Goal: Task Accomplishment & Management: Manage account settings

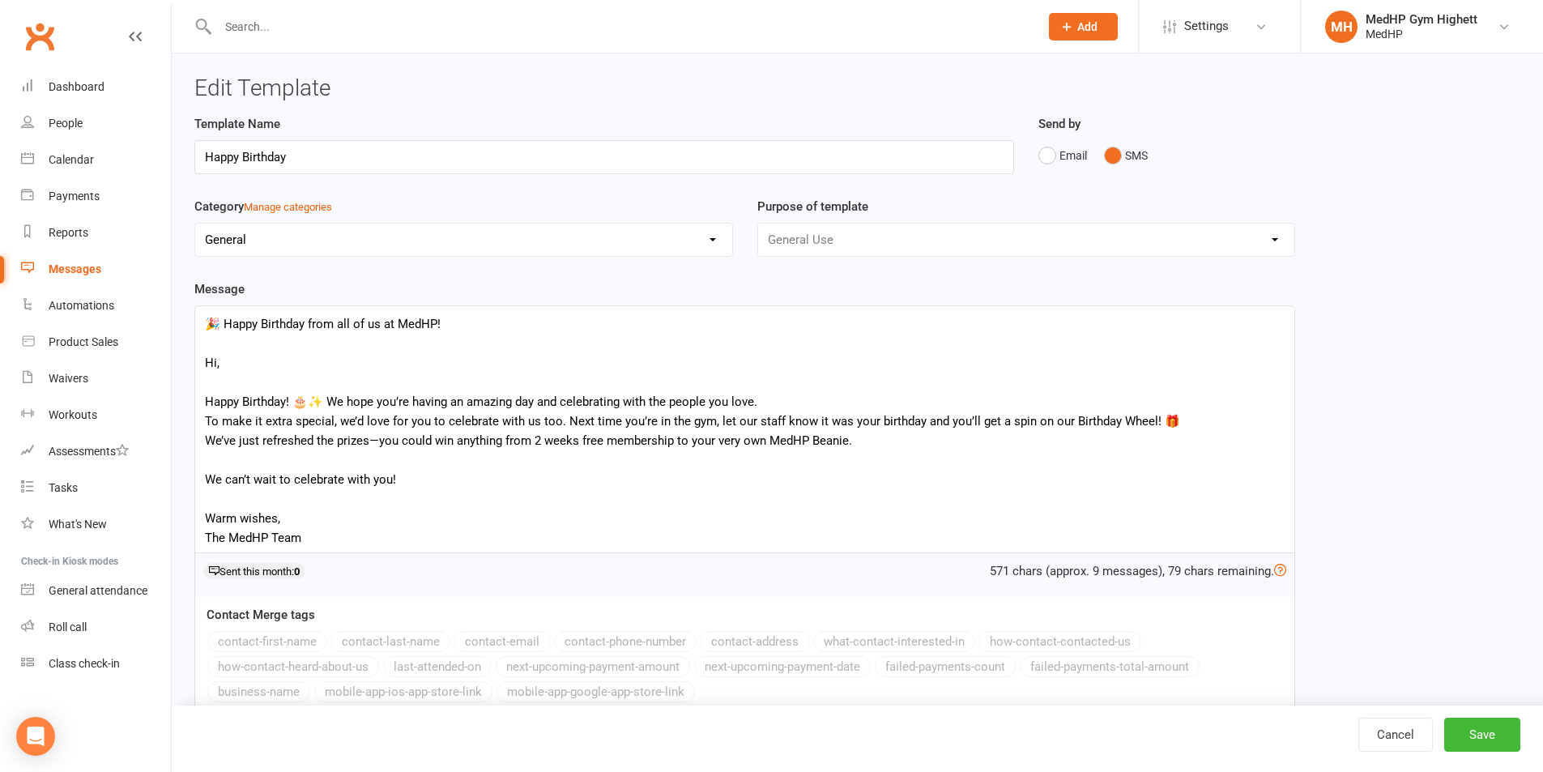
click at [452, 19] on input "text" at bounding box center [620, 26] width 815 height 23
paste input "[PERSON_NAME]"
type input "[PERSON_NAME]"
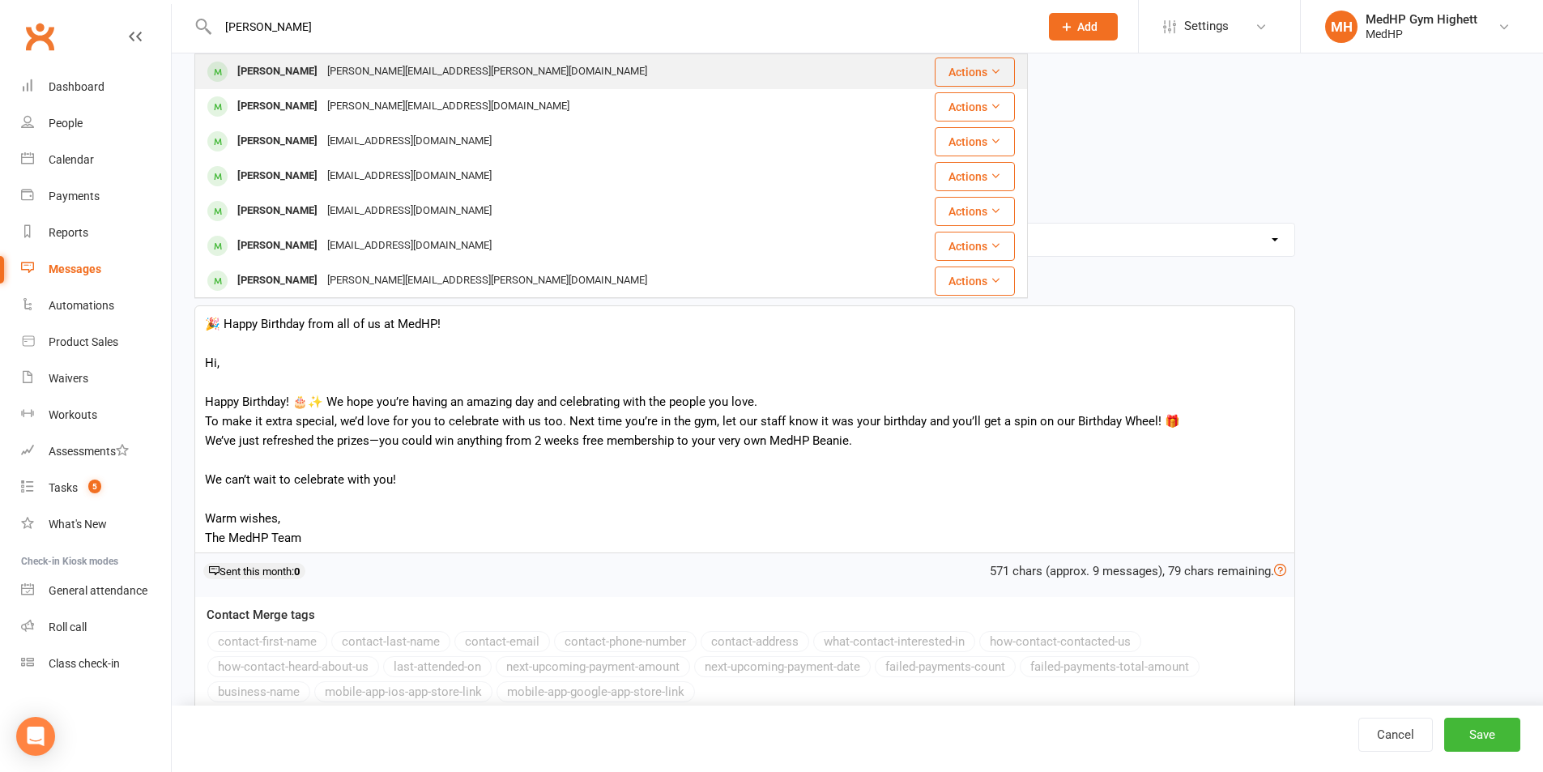
click at [466, 63] on div "[PERSON_NAME] [PERSON_NAME][EMAIL_ADDRESS][PERSON_NAME][DOMAIN_NAME]" at bounding box center [541, 71] width 691 height 33
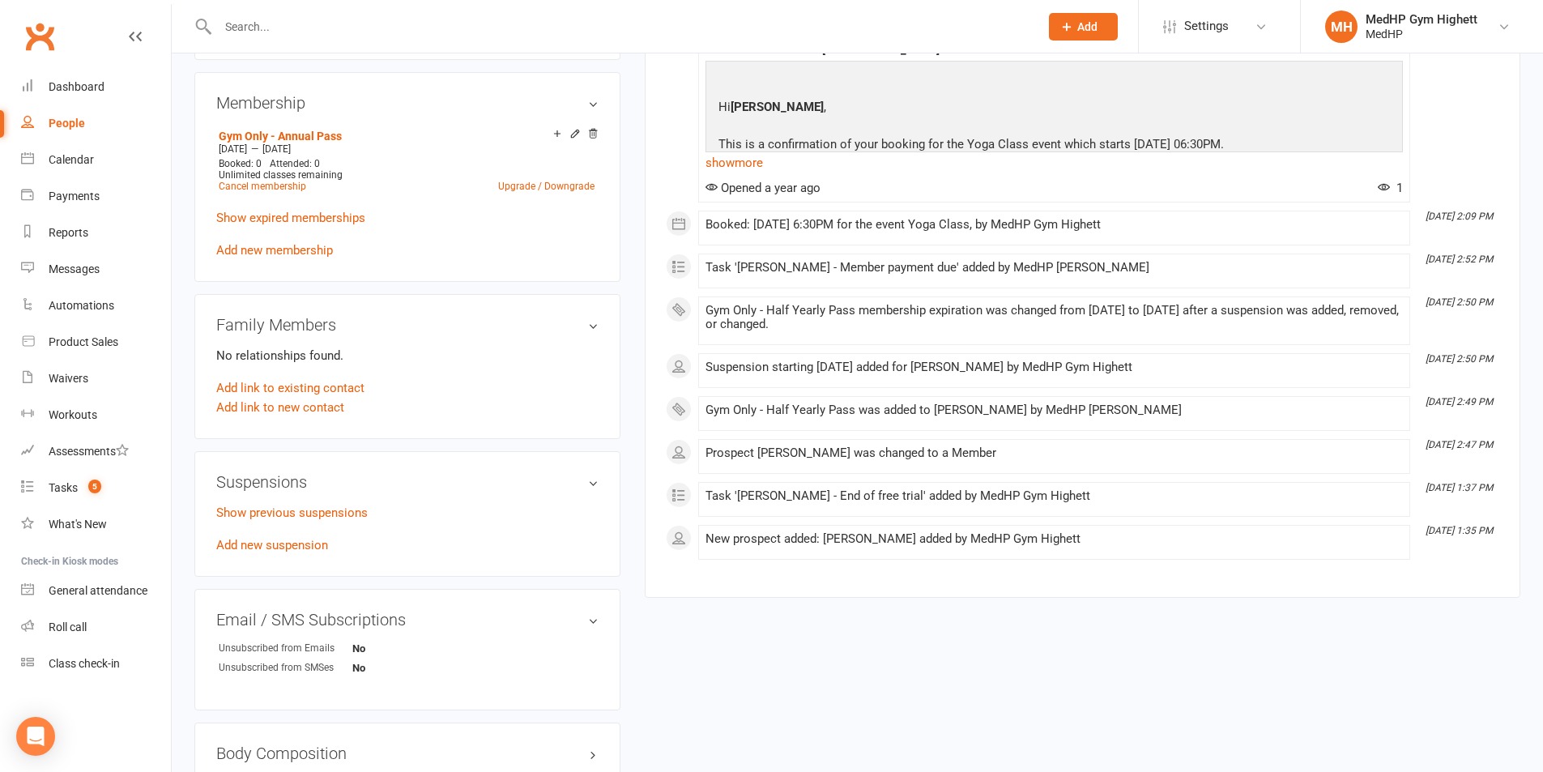
scroll to position [729, 0]
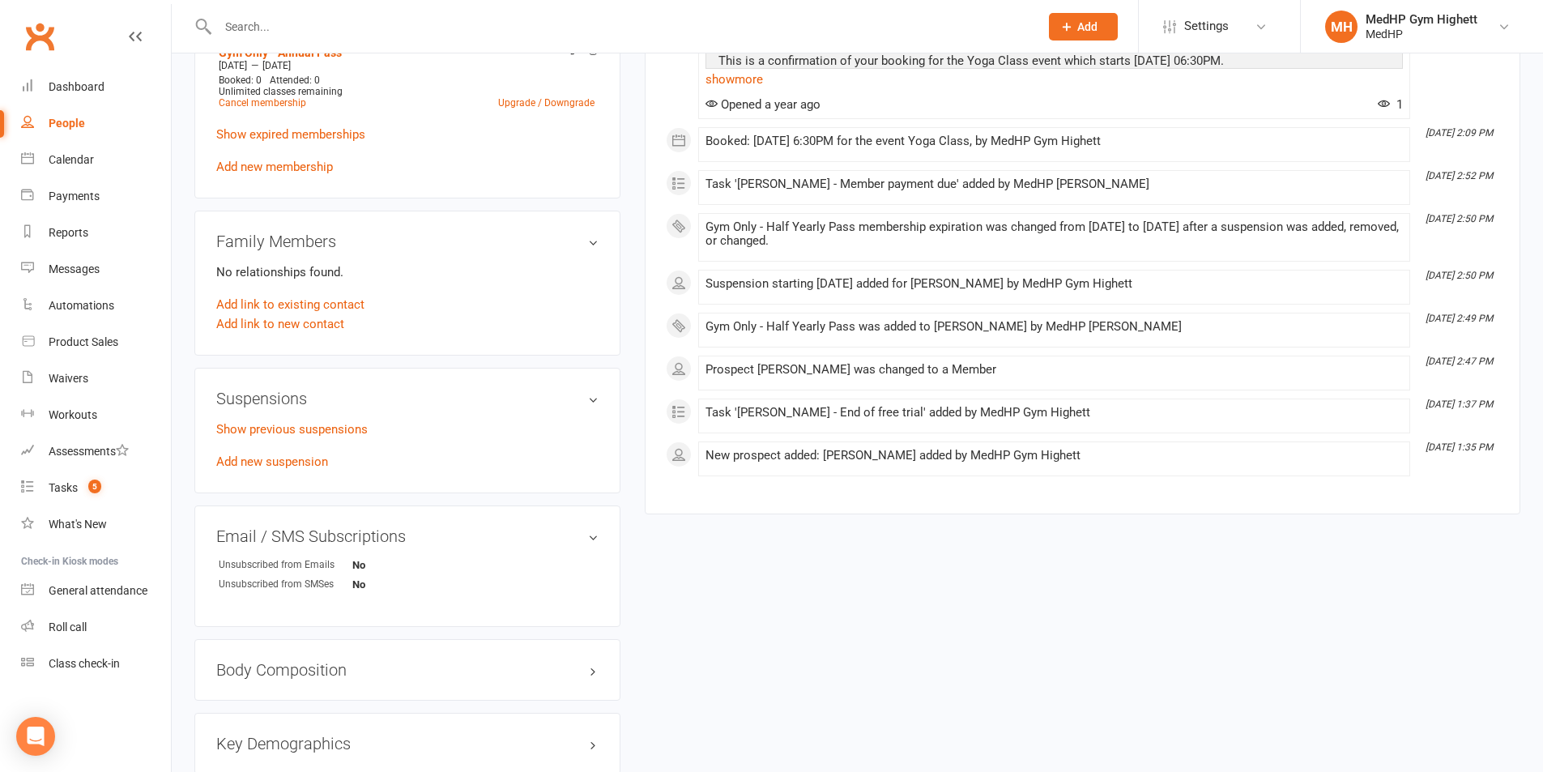
click at [267, 454] on div "Show previous suspensions Add new suspension" at bounding box center [407, 446] width 382 height 52
click at [270, 454] on link "Add new suspension" at bounding box center [272, 461] width 112 height 15
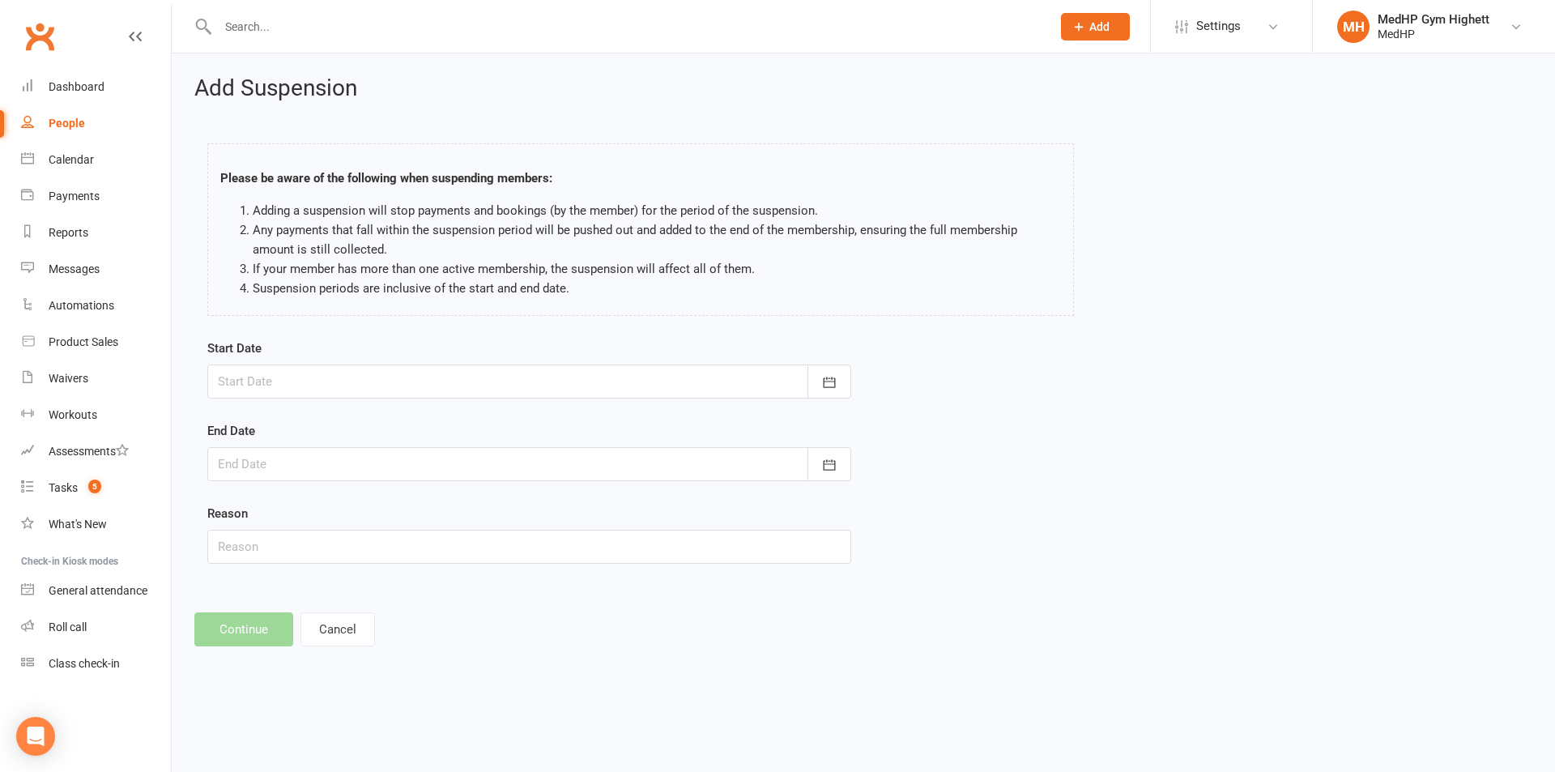
click at [378, 382] on div at bounding box center [529, 382] width 644 height 34
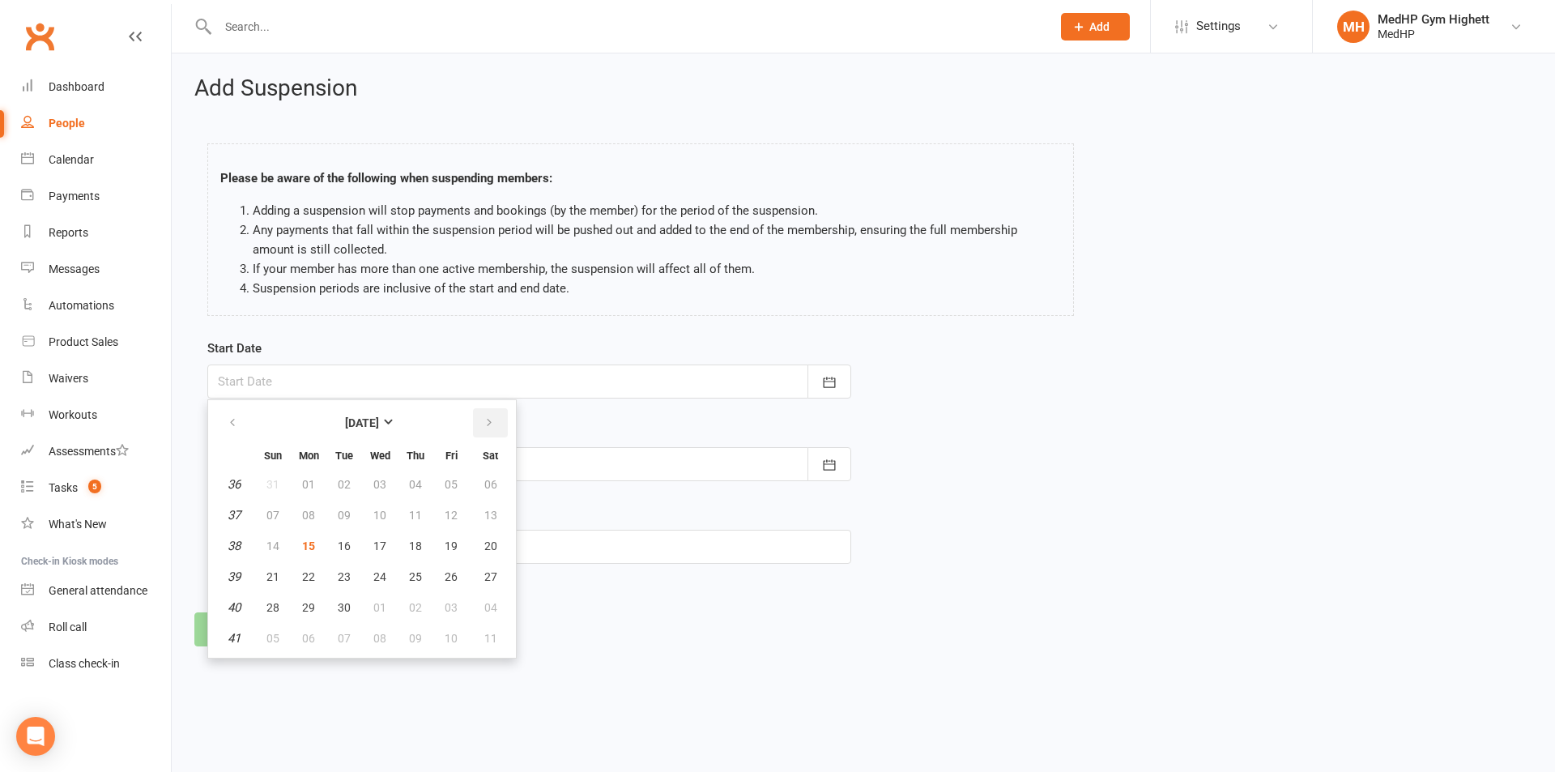
click at [493, 431] on button "button" at bounding box center [490, 422] width 35 height 29
click at [320, 514] on button "06" at bounding box center [309, 515] width 34 height 29
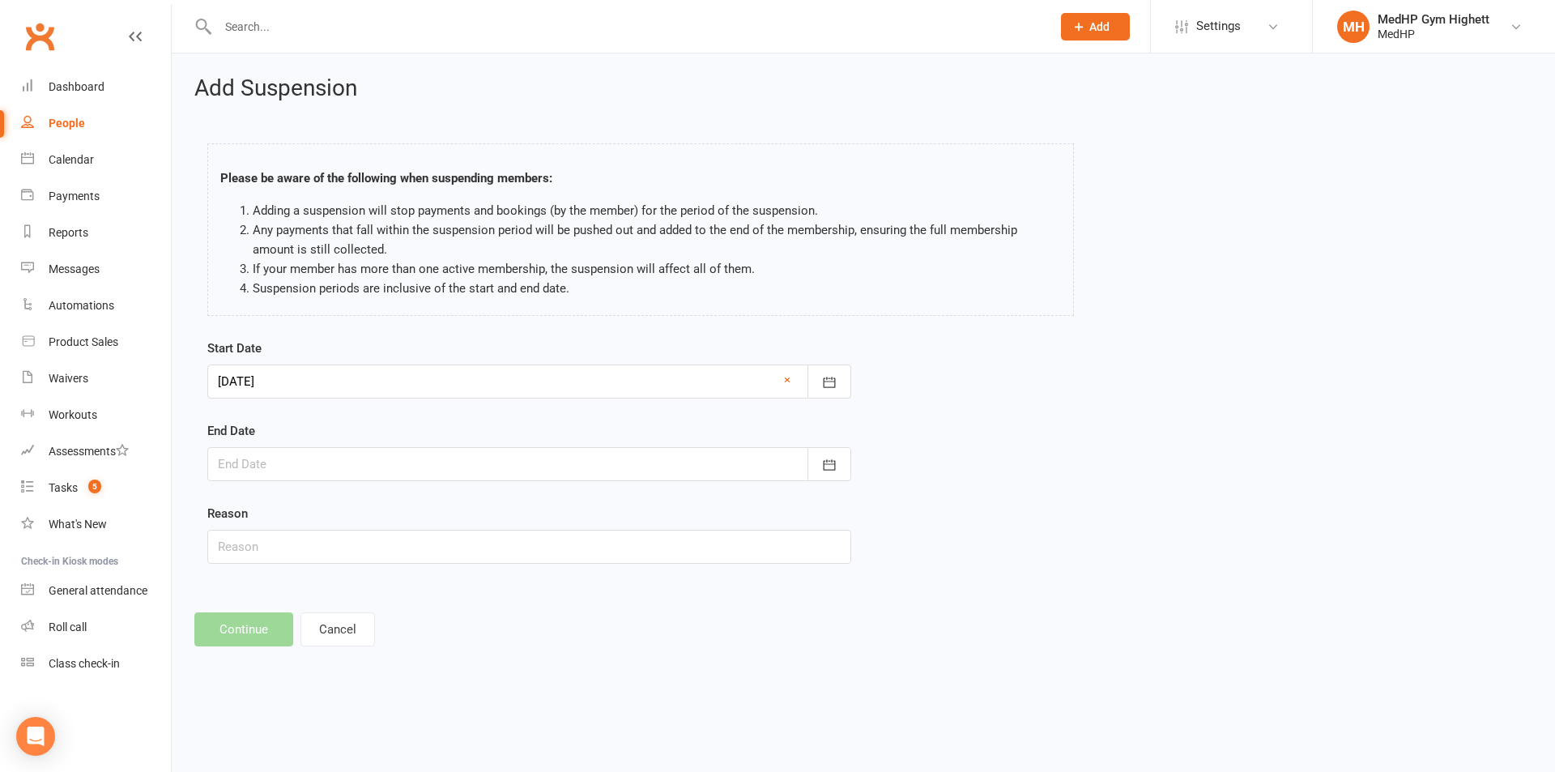
click at [333, 391] on div at bounding box center [529, 382] width 644 height 34
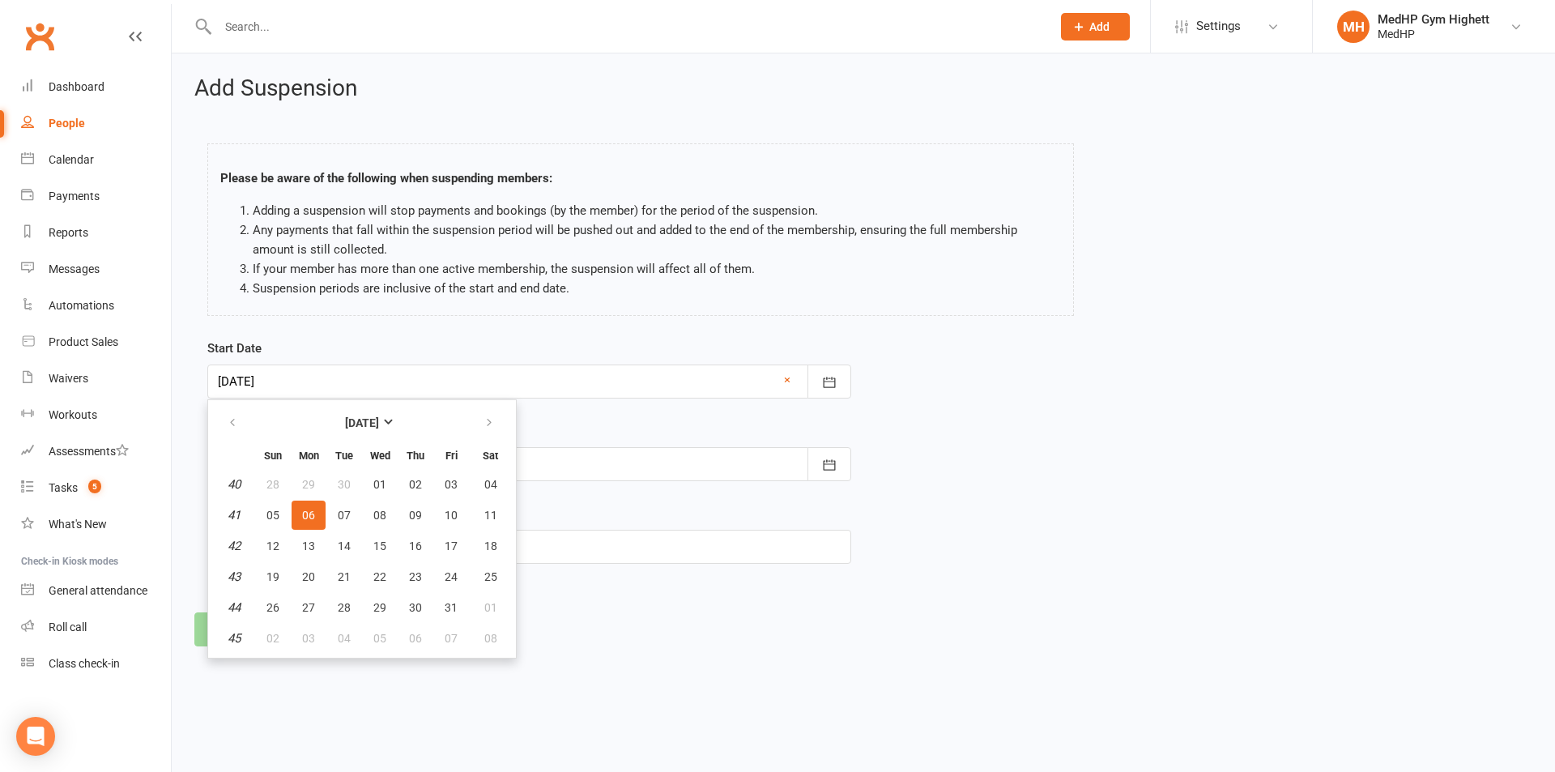
click at [326, 509] on table "[DATE] Sun Mon Tue Wed Thu Fri Sat 40 28 29 30 01 02 03 04 41 05 06 07 08 09 10…" at bounding box center [361, 528] width 301 height 251
click at [339, 513] on span "07" at bounding box center [344, 515] width 13 height 13
type input "[DATE]"
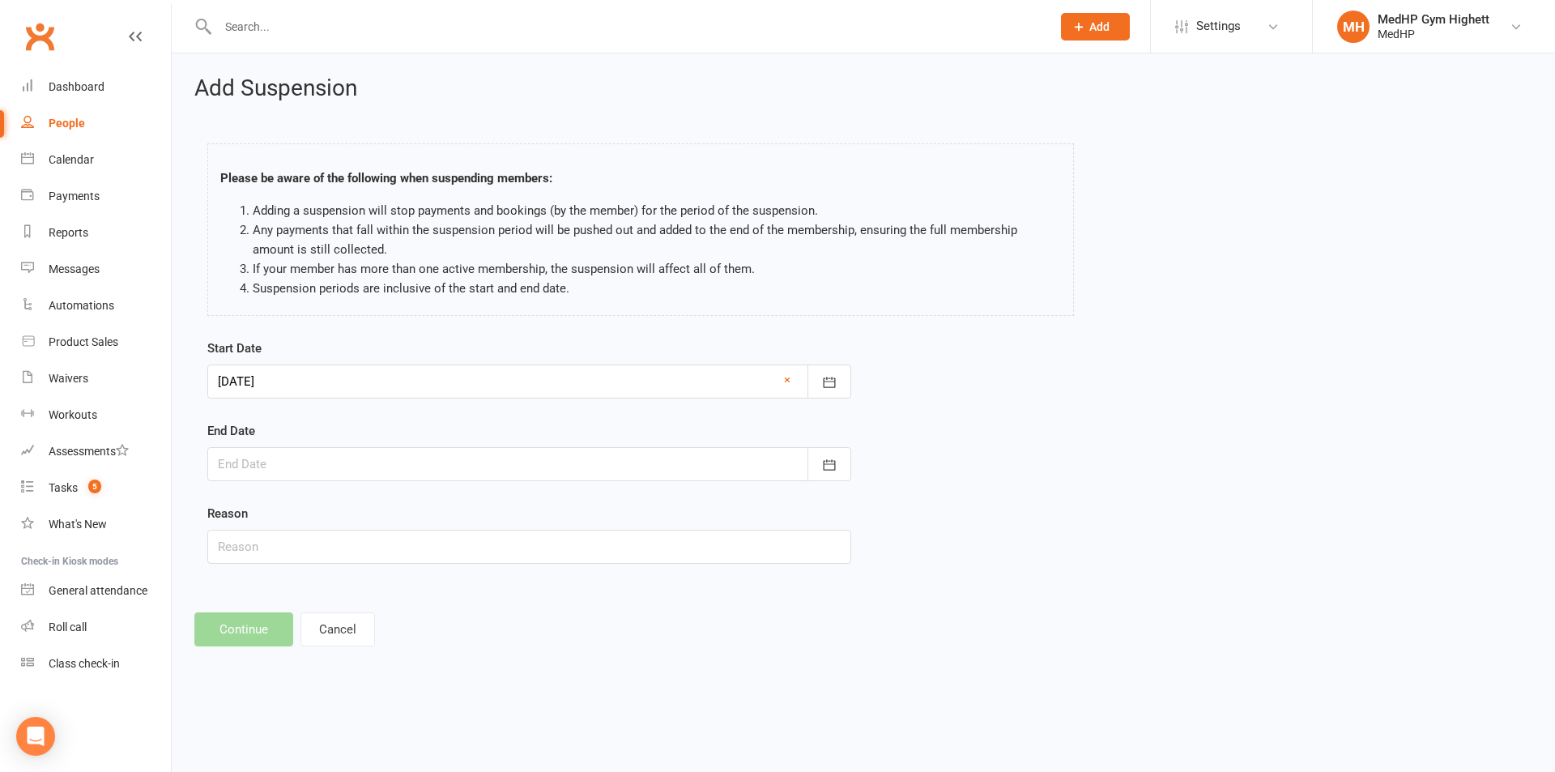
click at [351, 468] on div at bounding box center [529, 464] width 644 height 34
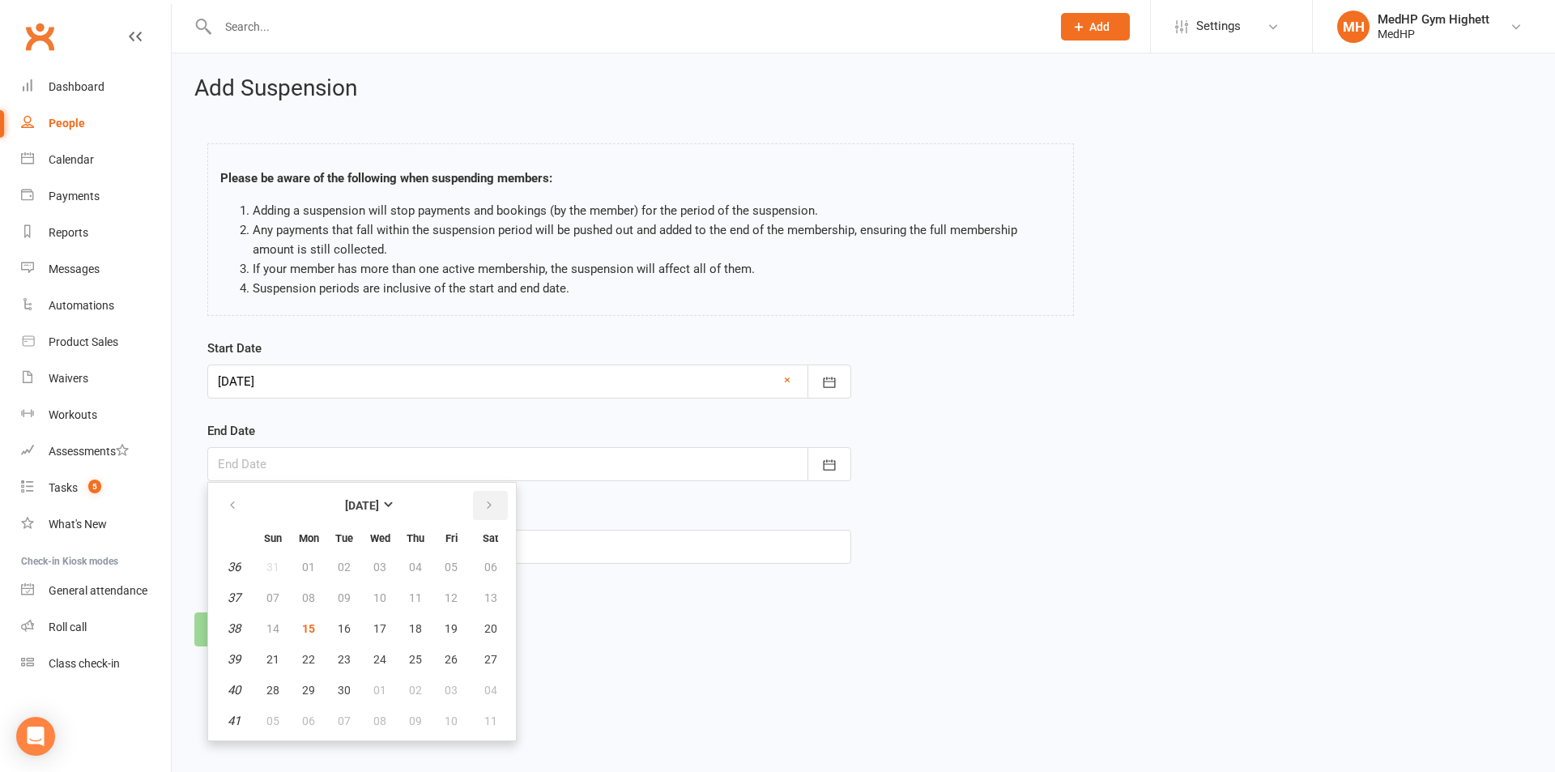
click at [489, 508] on icon "button" at bounding box center [489, 505] width 11 height 13
click at [453, 653] on span "24" at bounding box center [451, 659] width 13 height 13
type input "[DATE]"
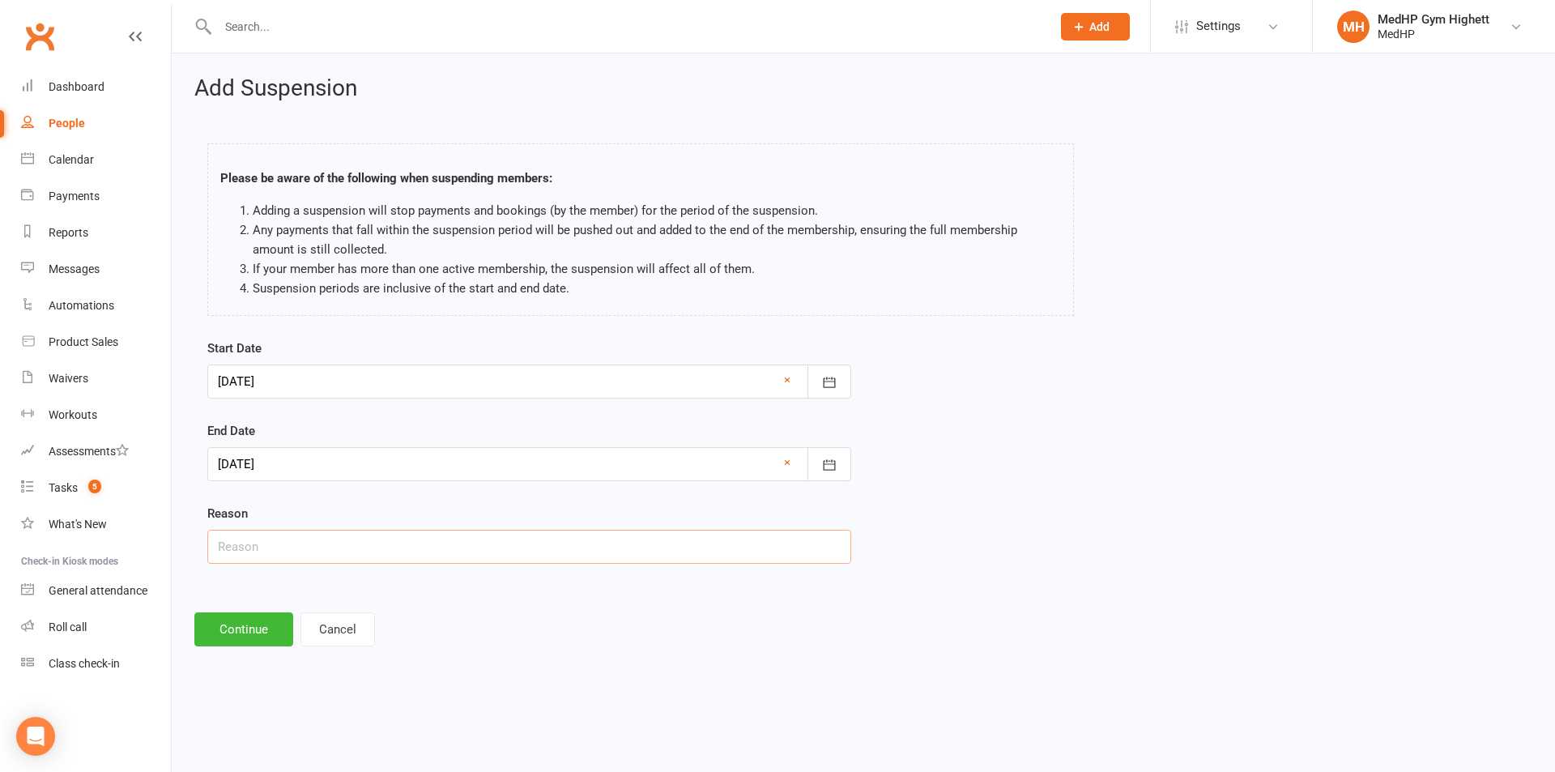
click at [414, 542] on input "text" at bounding box center [529, 547] width 644 height 34
type input "Away"
click at [279, 625] on button "Continue" at bounding box center [243, 629] width 99 height 34
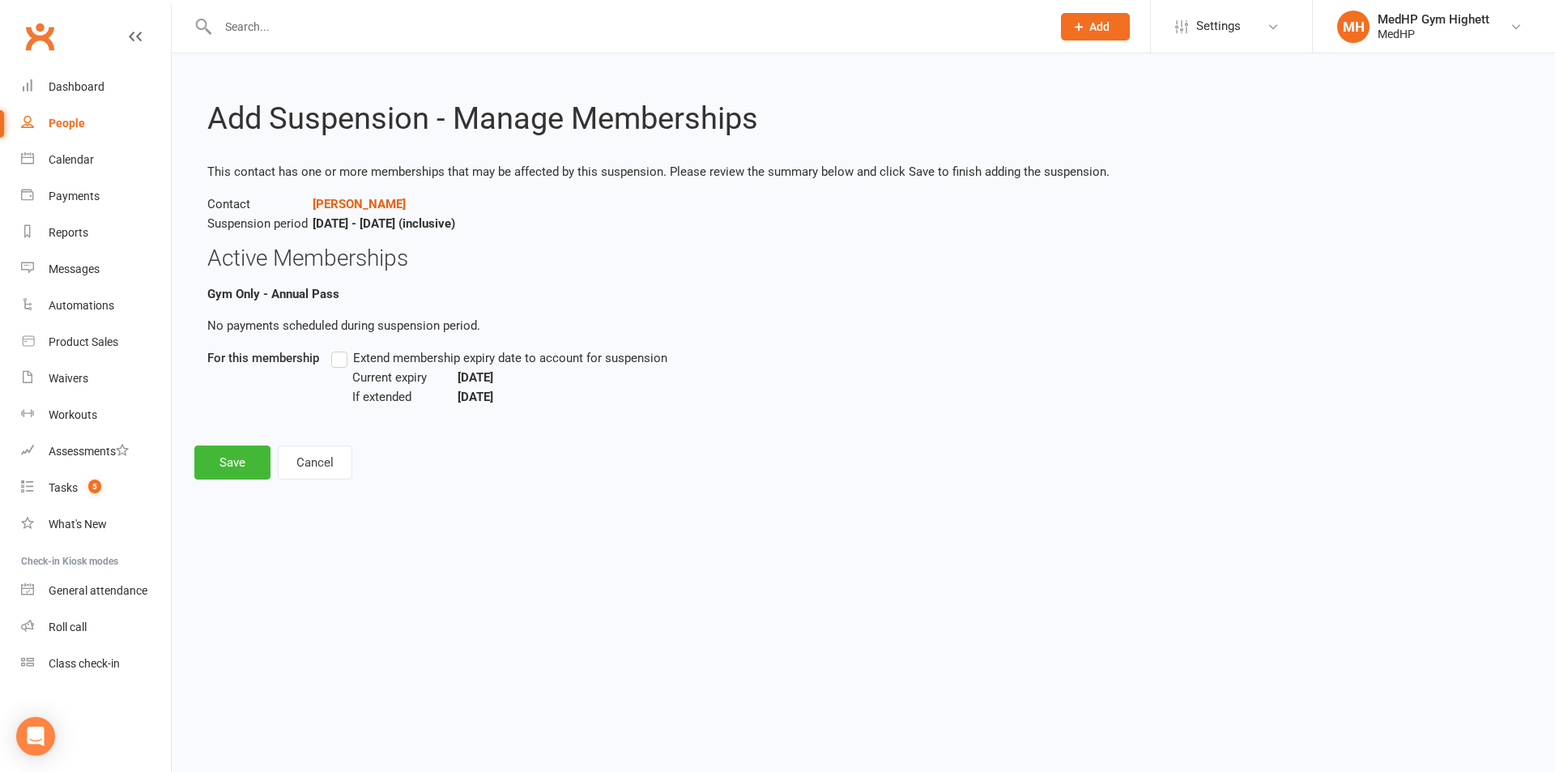
click at [344, 367] on label "Extend membership expiry date to account for suspension" at bounding box center [499, 357] width 336 height 19
click at [342, 348] on input "Extend membership expiry date to account for suspension" at bounding box center [336, 348] width 11 height 0
click at [213, 459] on button "Save" at bounding box center [232, 463] width 76 height 34
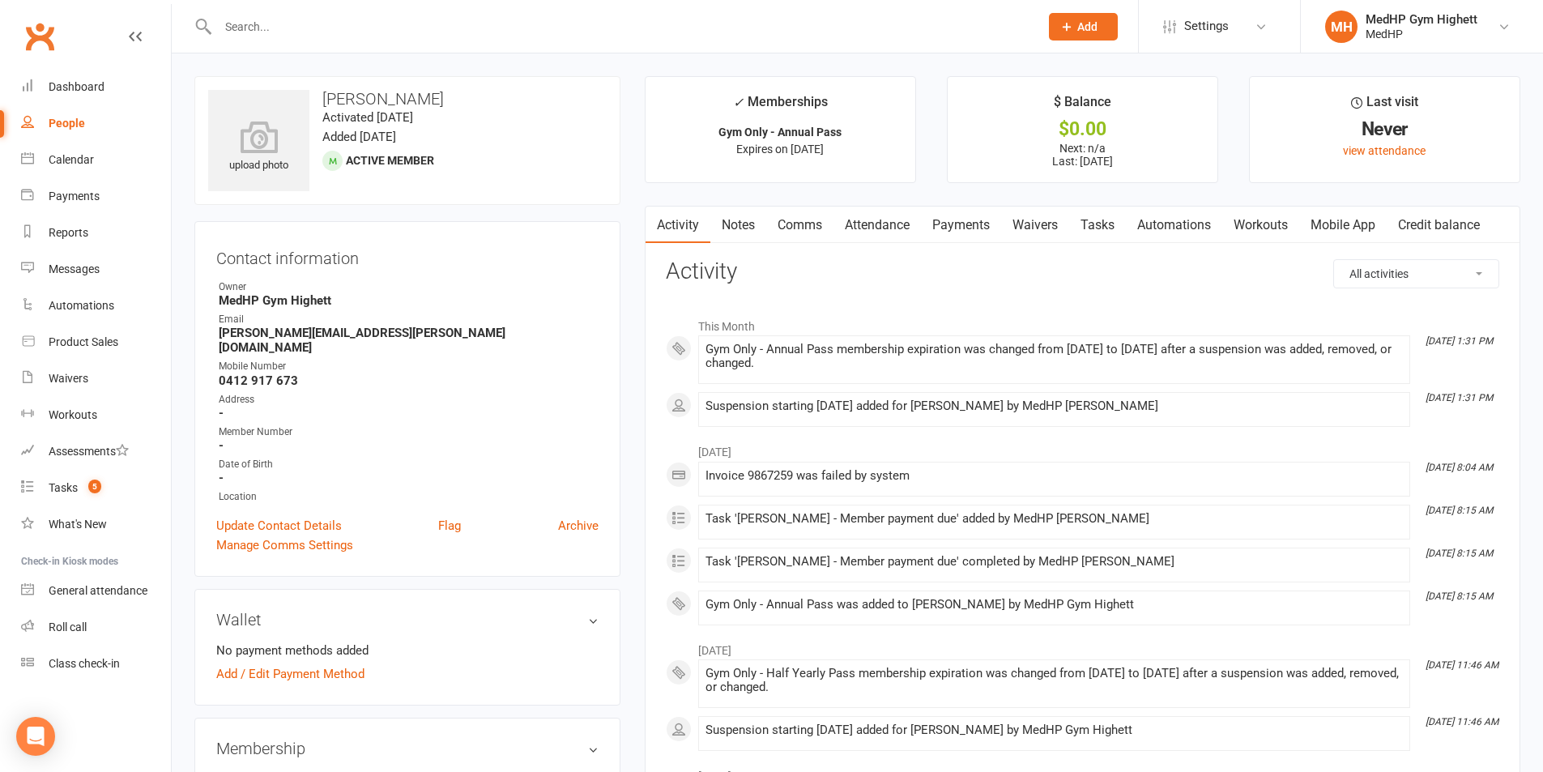
click at [1092, 222] on link "Tasks" at bounding box center [1097, 225] width 57 height 37
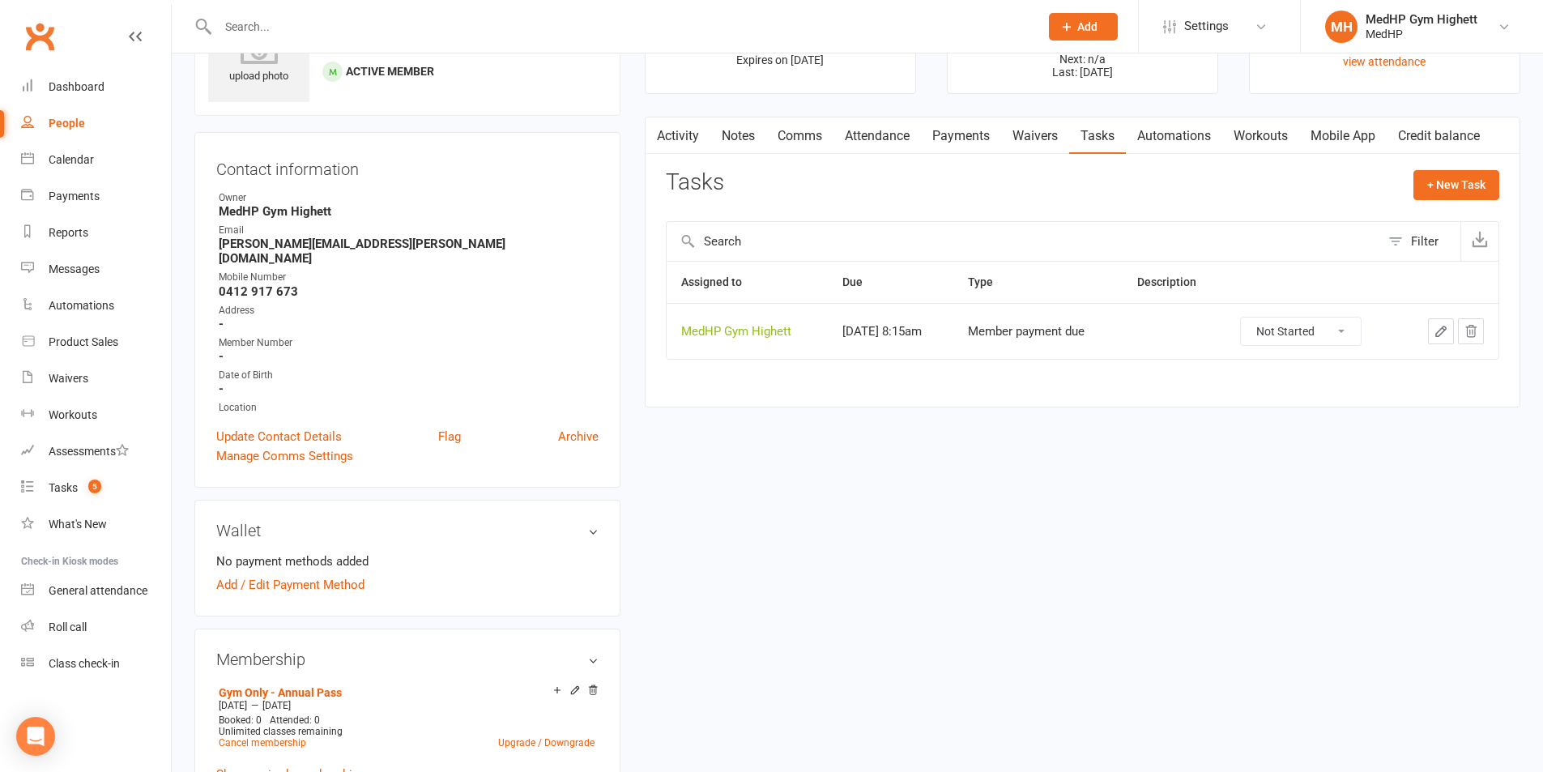
scroll to position [162, 0]
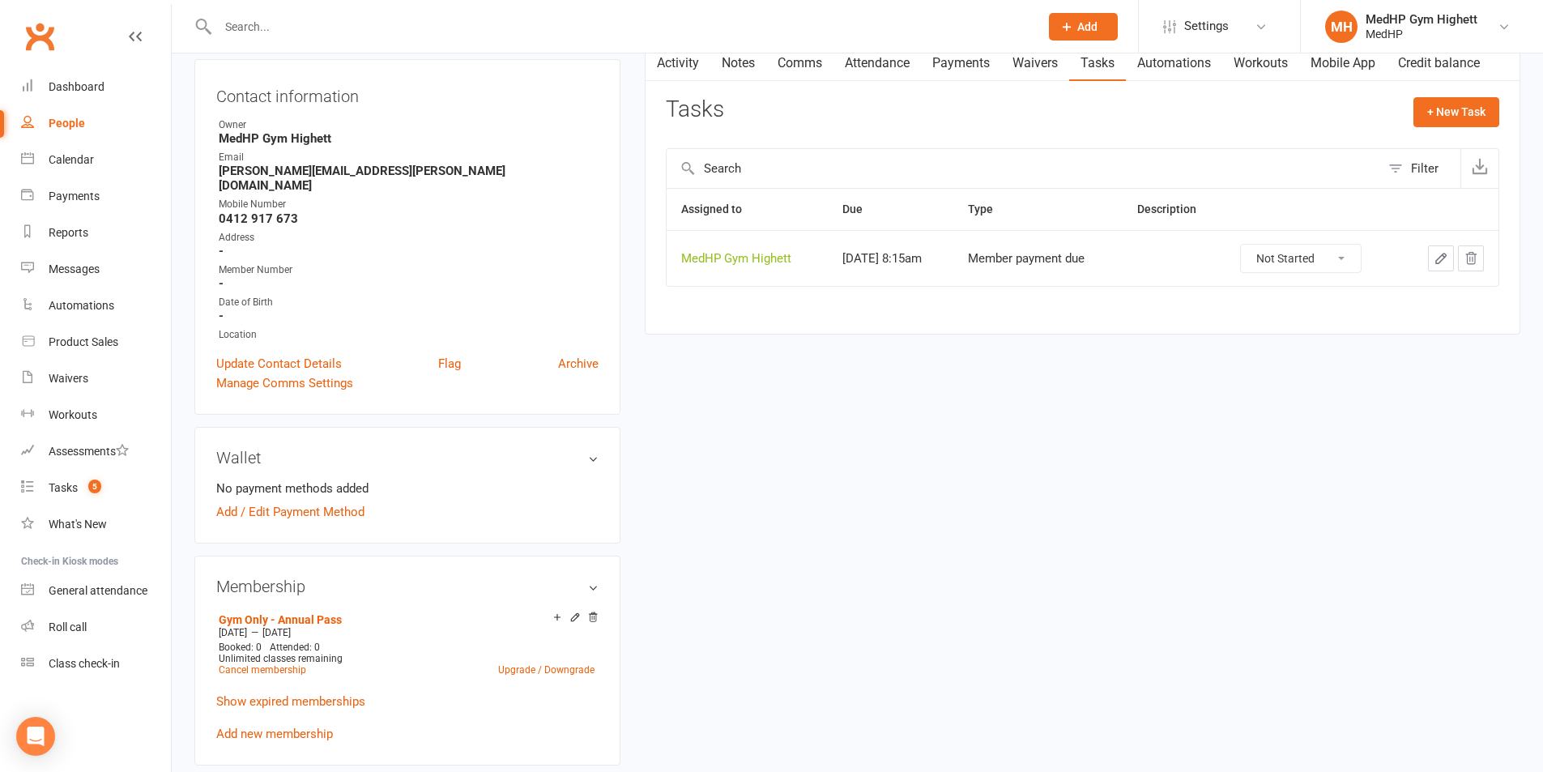
click at [1439, 257] on icon "button" at bounding box center [1441, 258] width 15 height 15
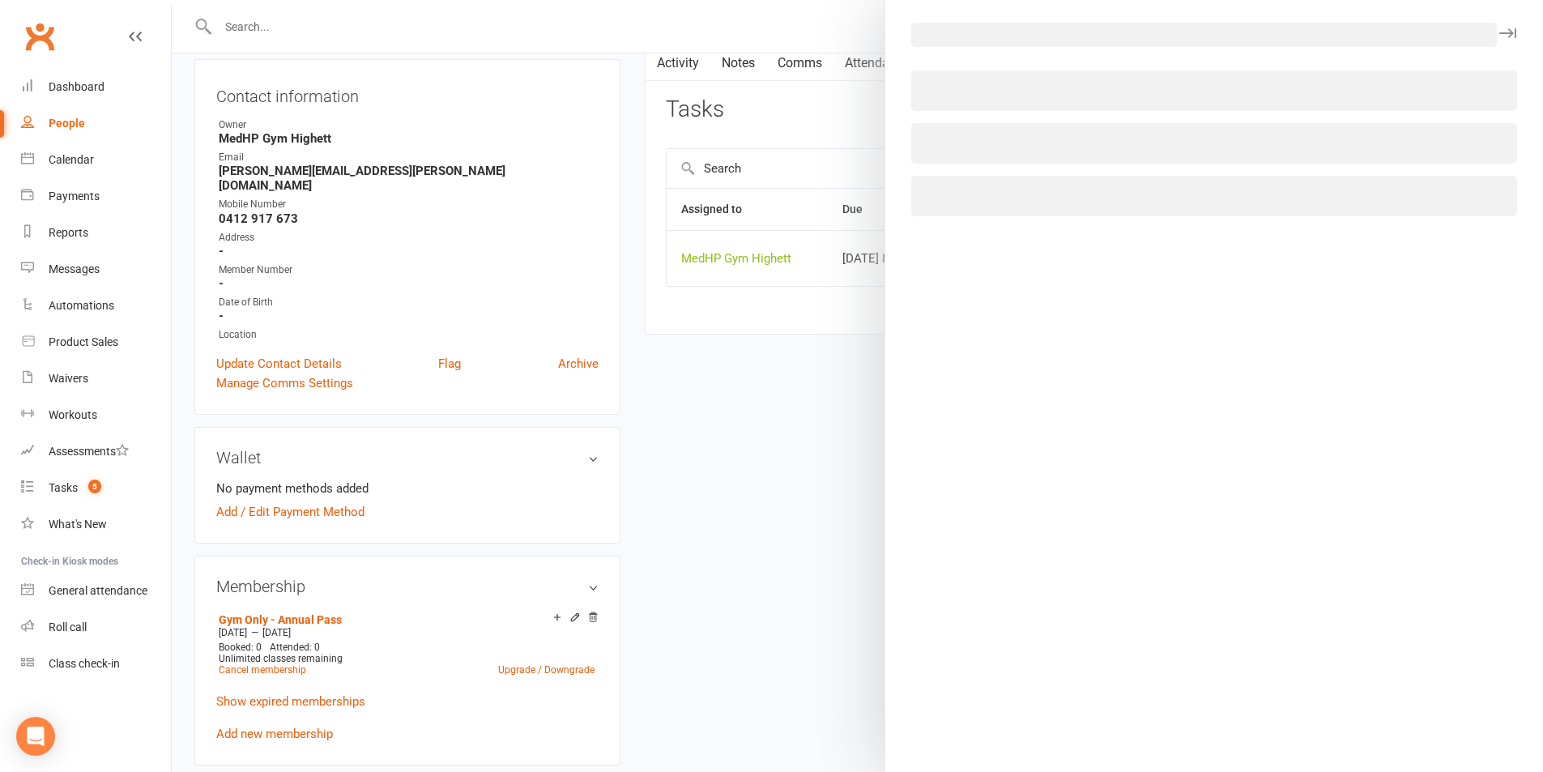
select select "46188"
select select "23040"
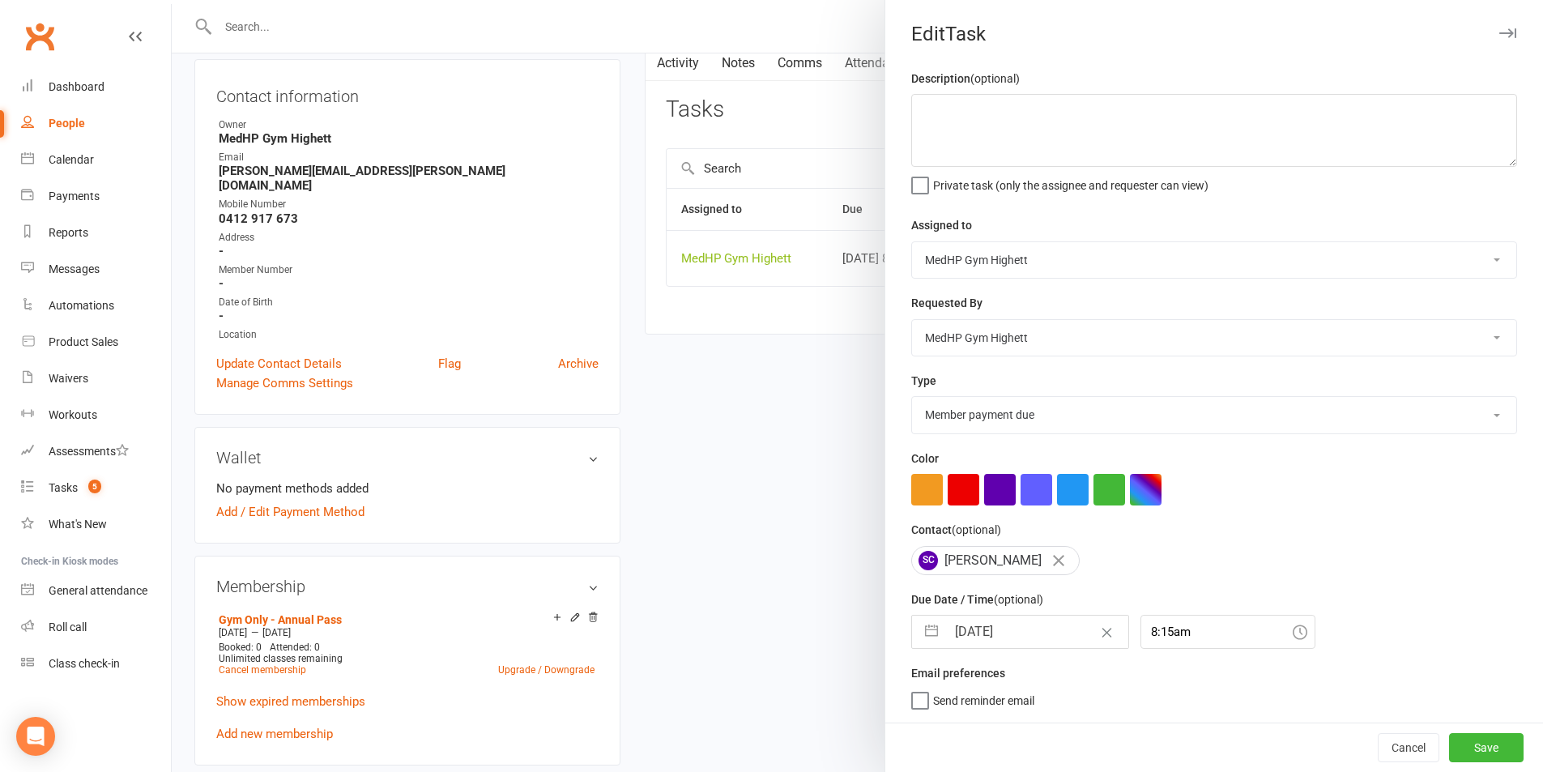
click at [1038, 649] on div "[DATE] Navigate forward to interact with the calendar and select a date. Press …" at bounding box center [1020, 632] width 218 height 34
click at [1034, 638] on input "[DATE]" at bounding box center [1037, 632] width 182 height 32
select select "4"
select select "2026"
select select "5"
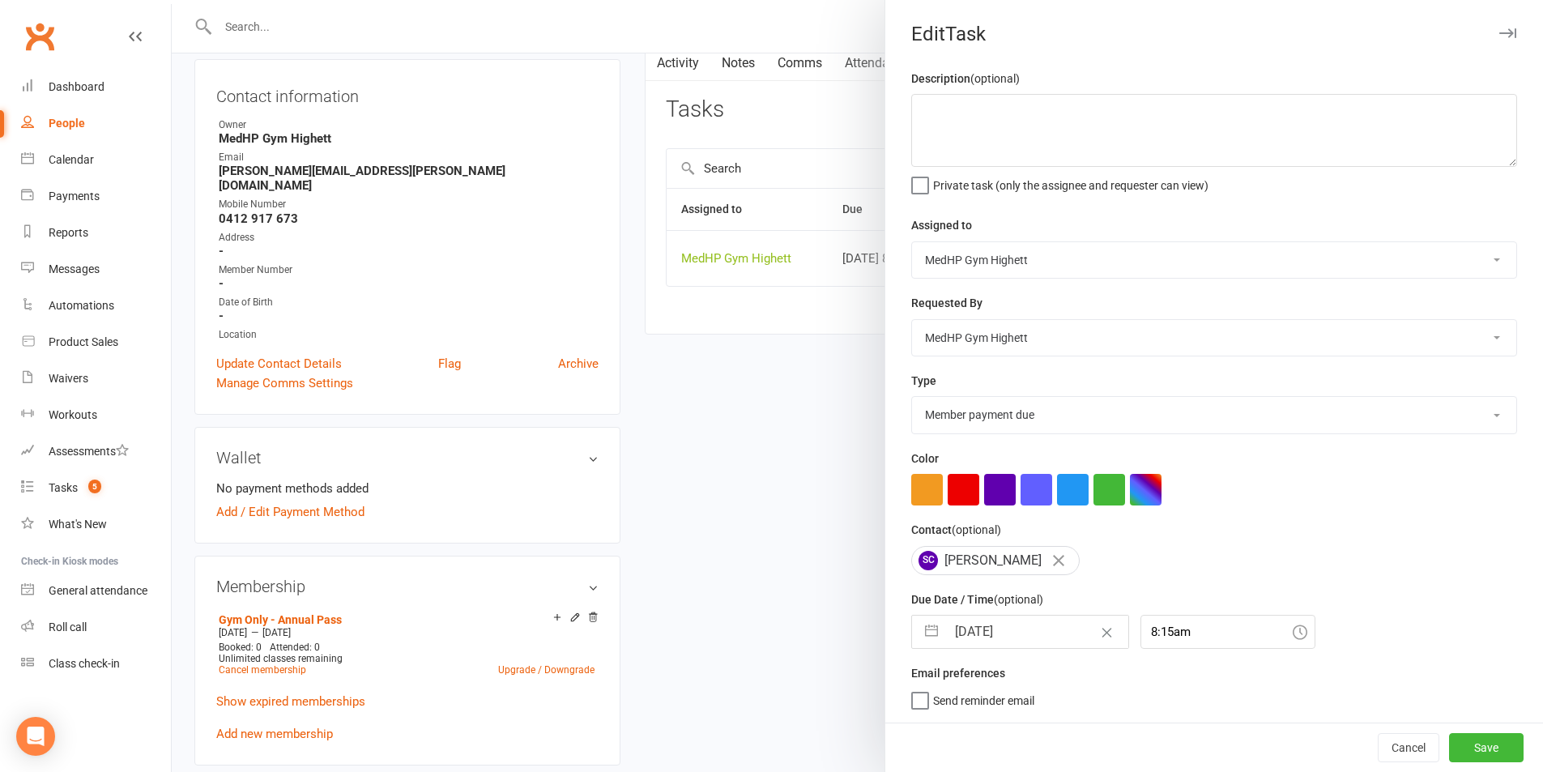
select select "2026"
select select "6"
select select "2026"
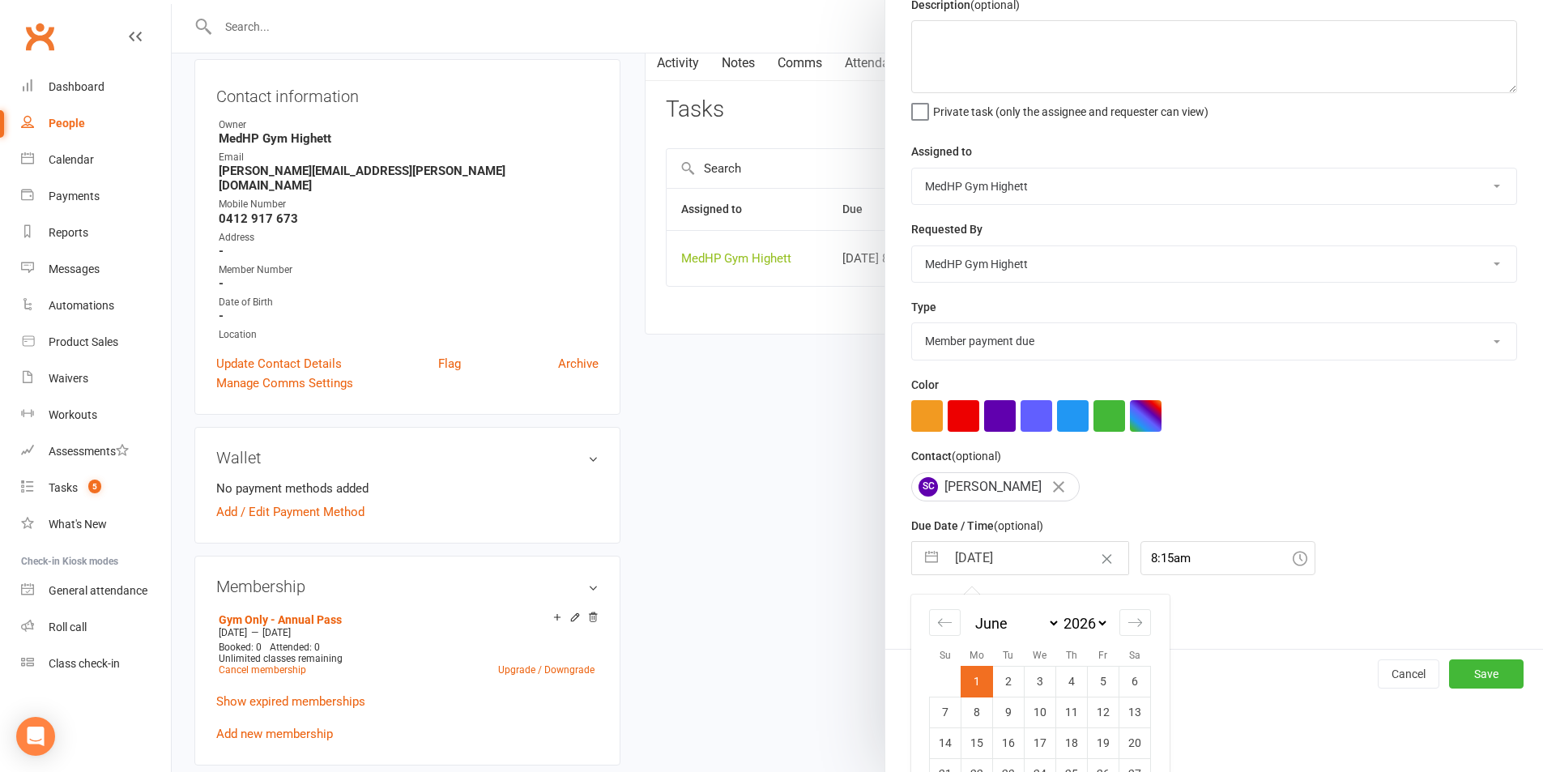
scroll to position [147, 0]
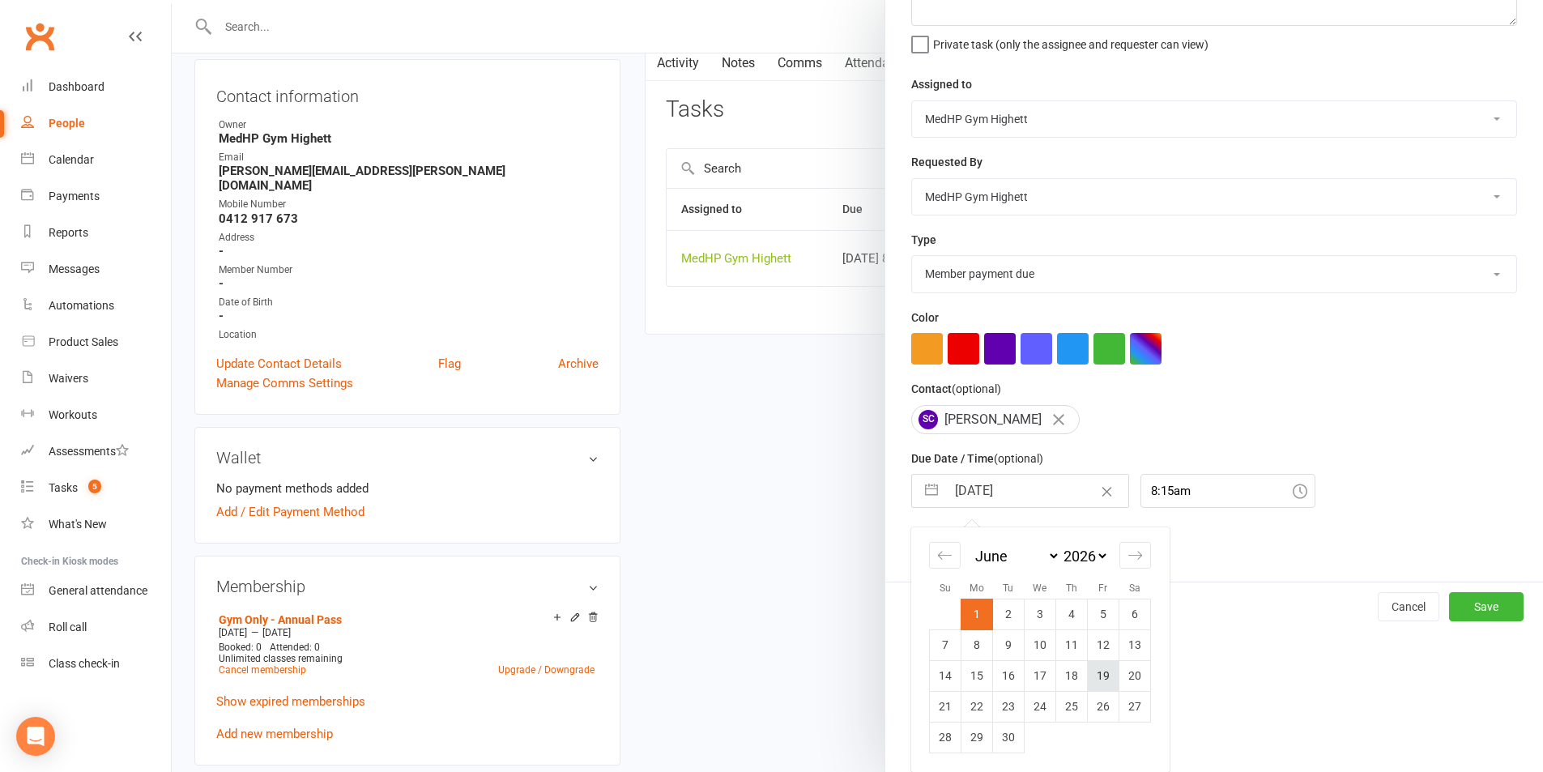
click at [1110, 671] on td "19" at bounding box center [1104, 675] width 32 height 31
type input "[DATE]"
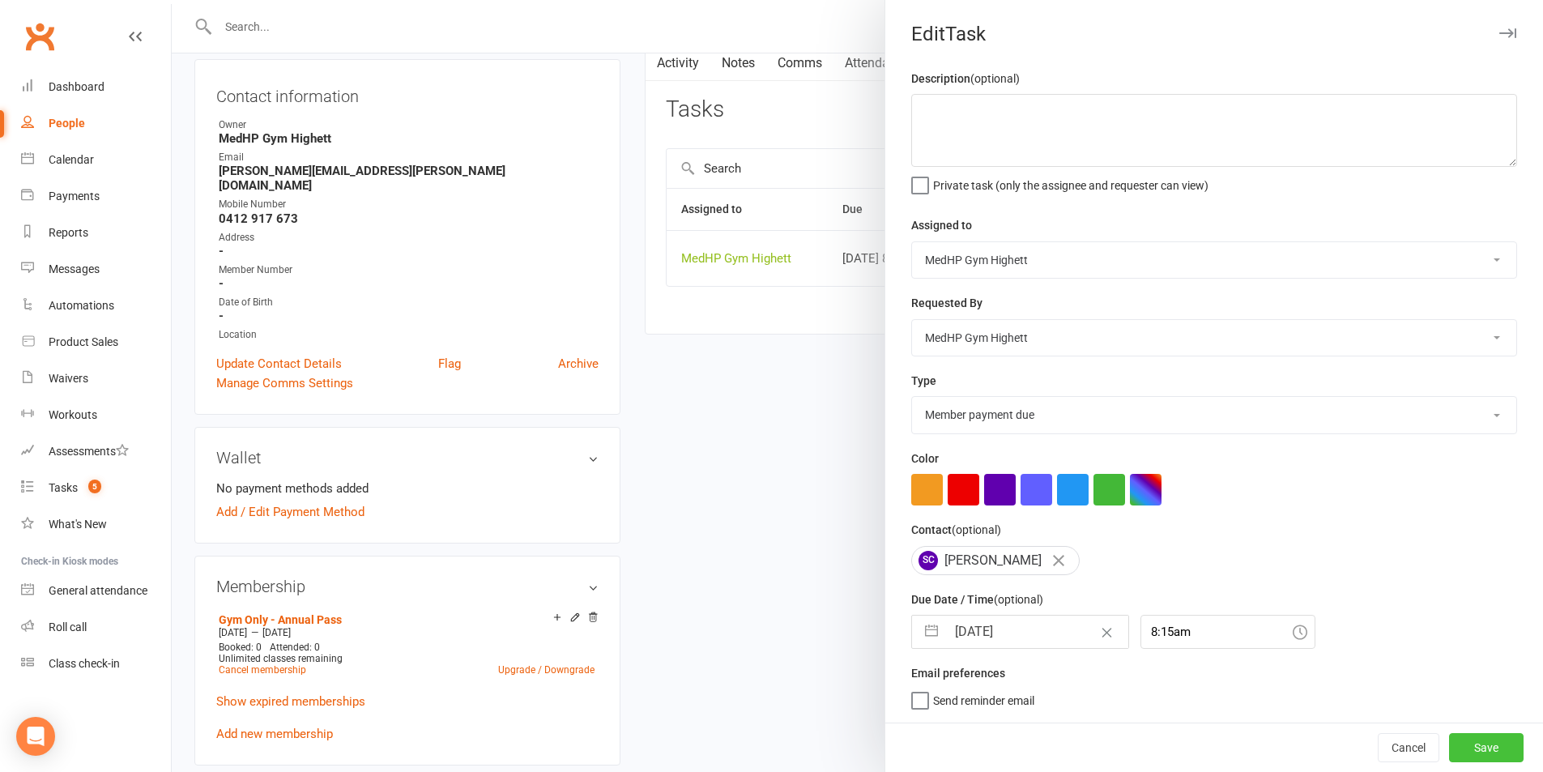
click at [1449, 745] on button "Save" at bounding box center [1486, 747] width 75 height 29
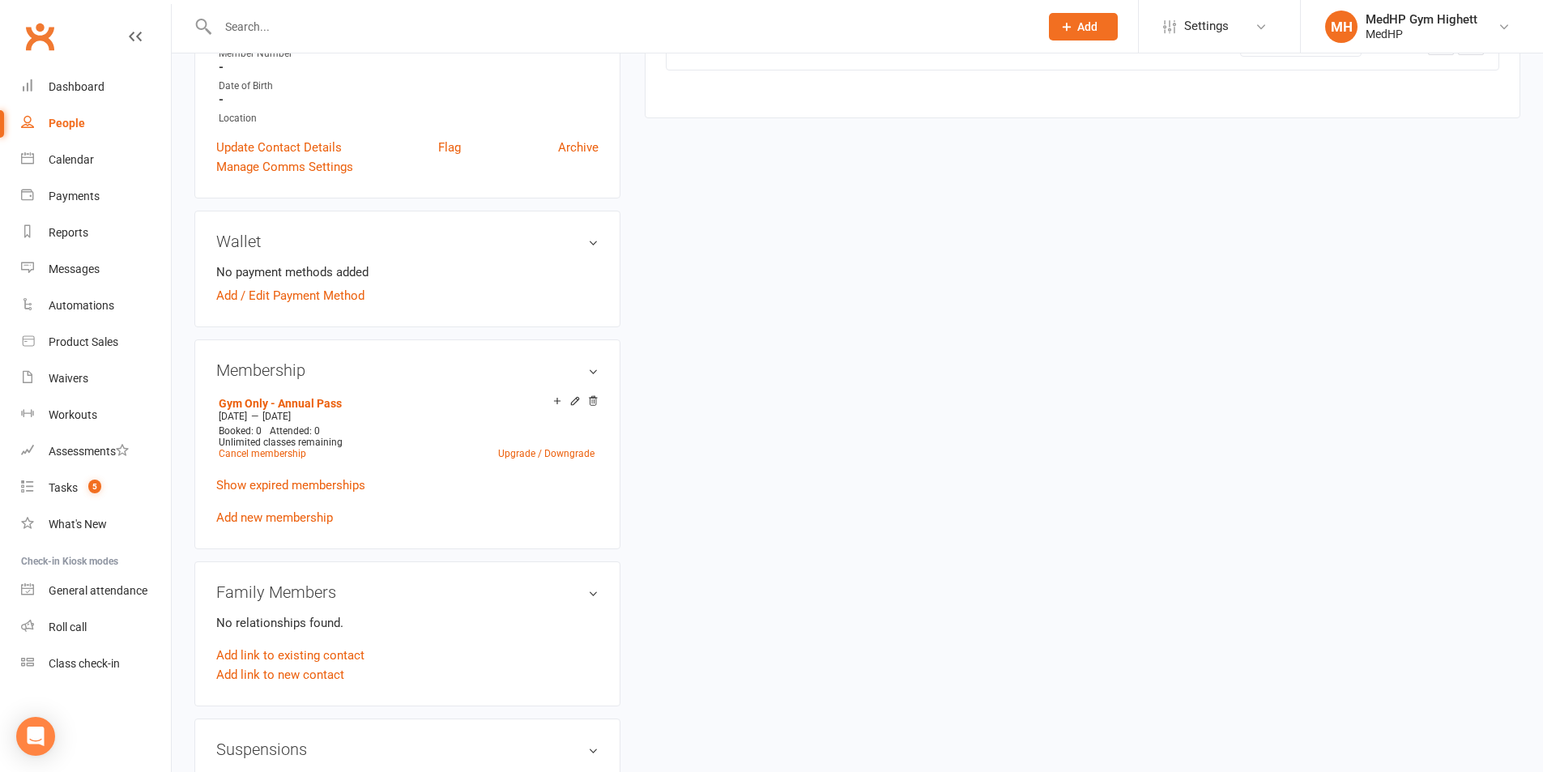
scroll to position [0, 0]
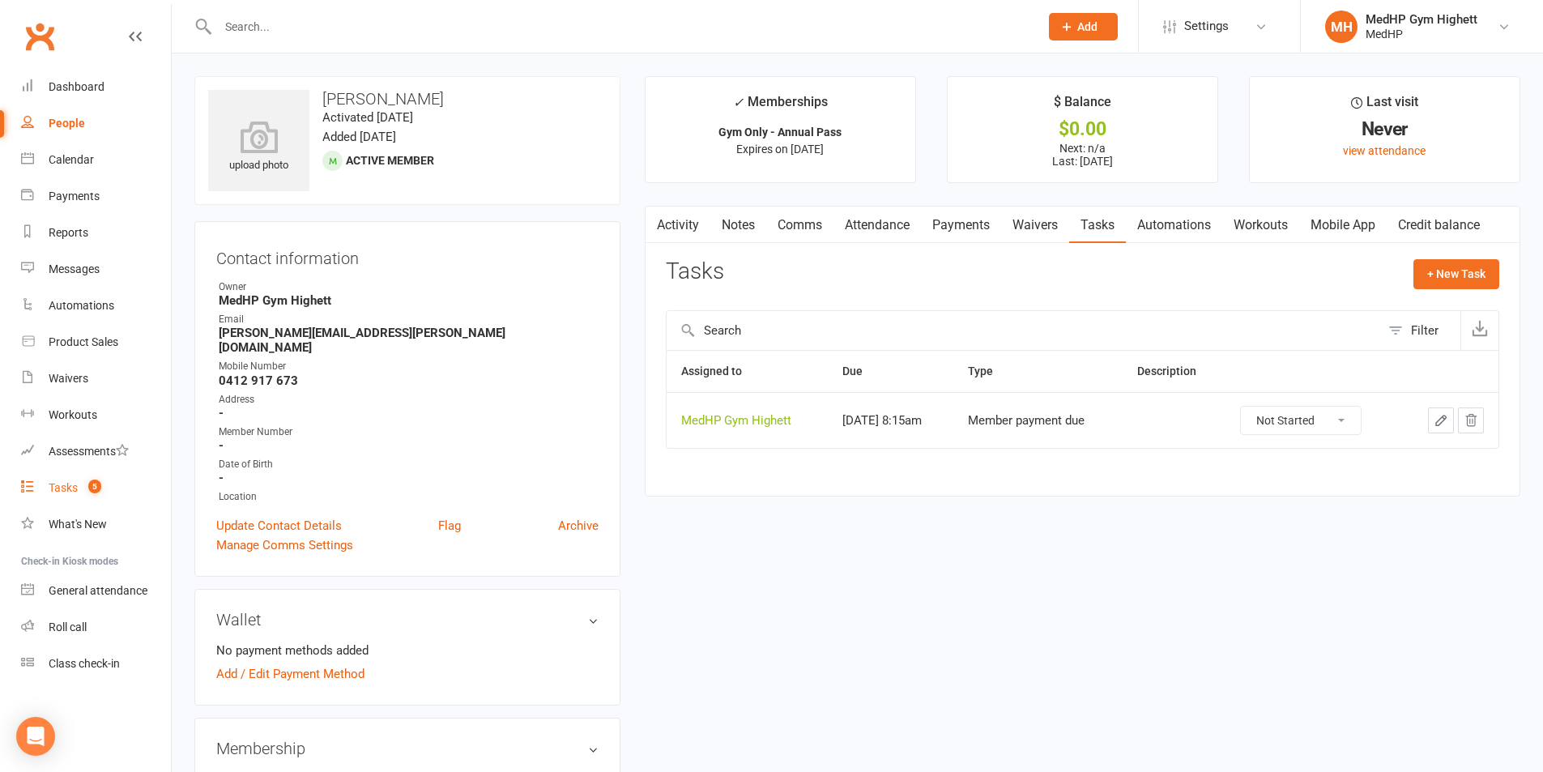
click at [102, 476] on link "Tasks 5" at bounding box center [96, 488] width 150 height 36
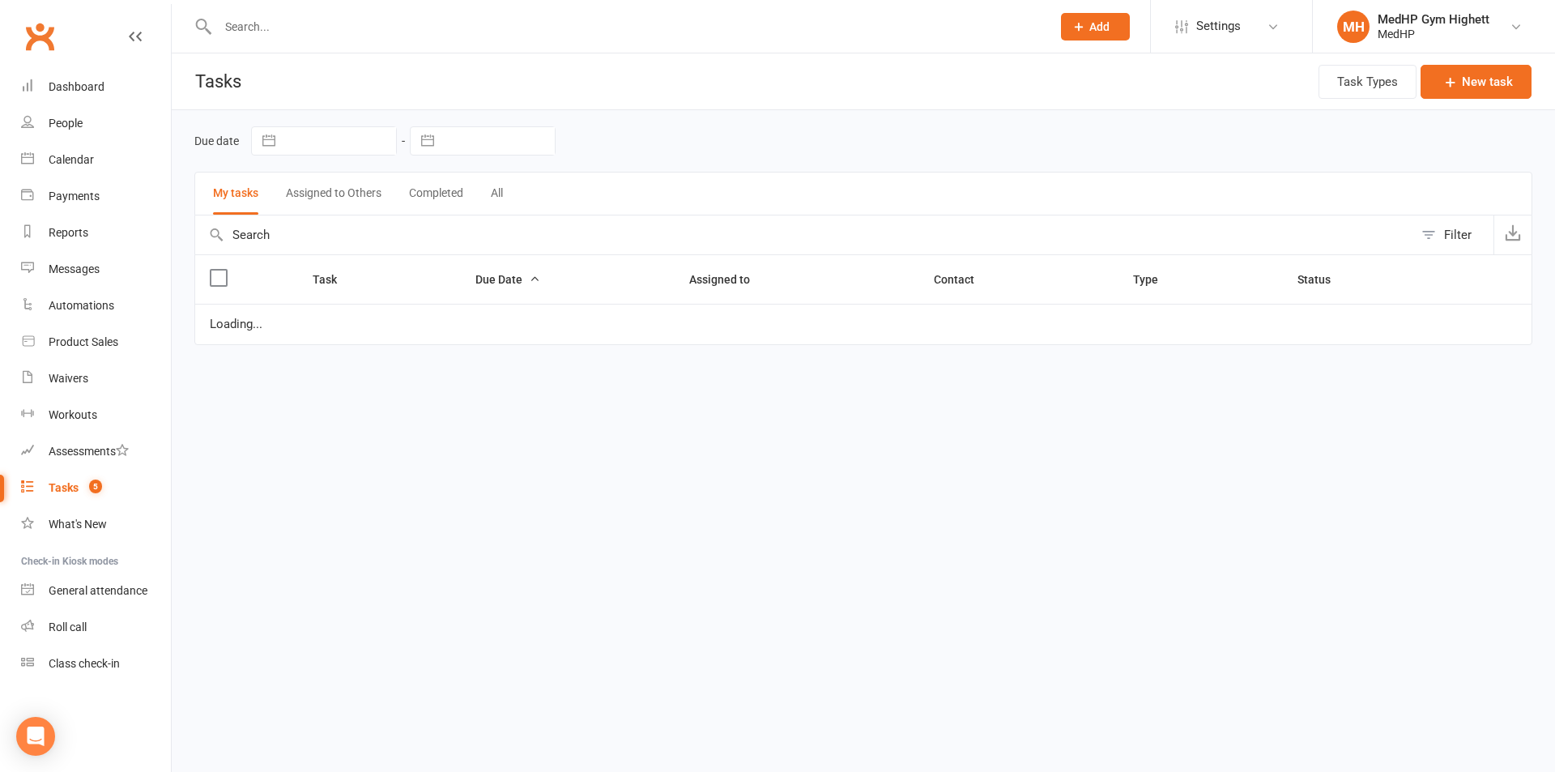
select select "started"
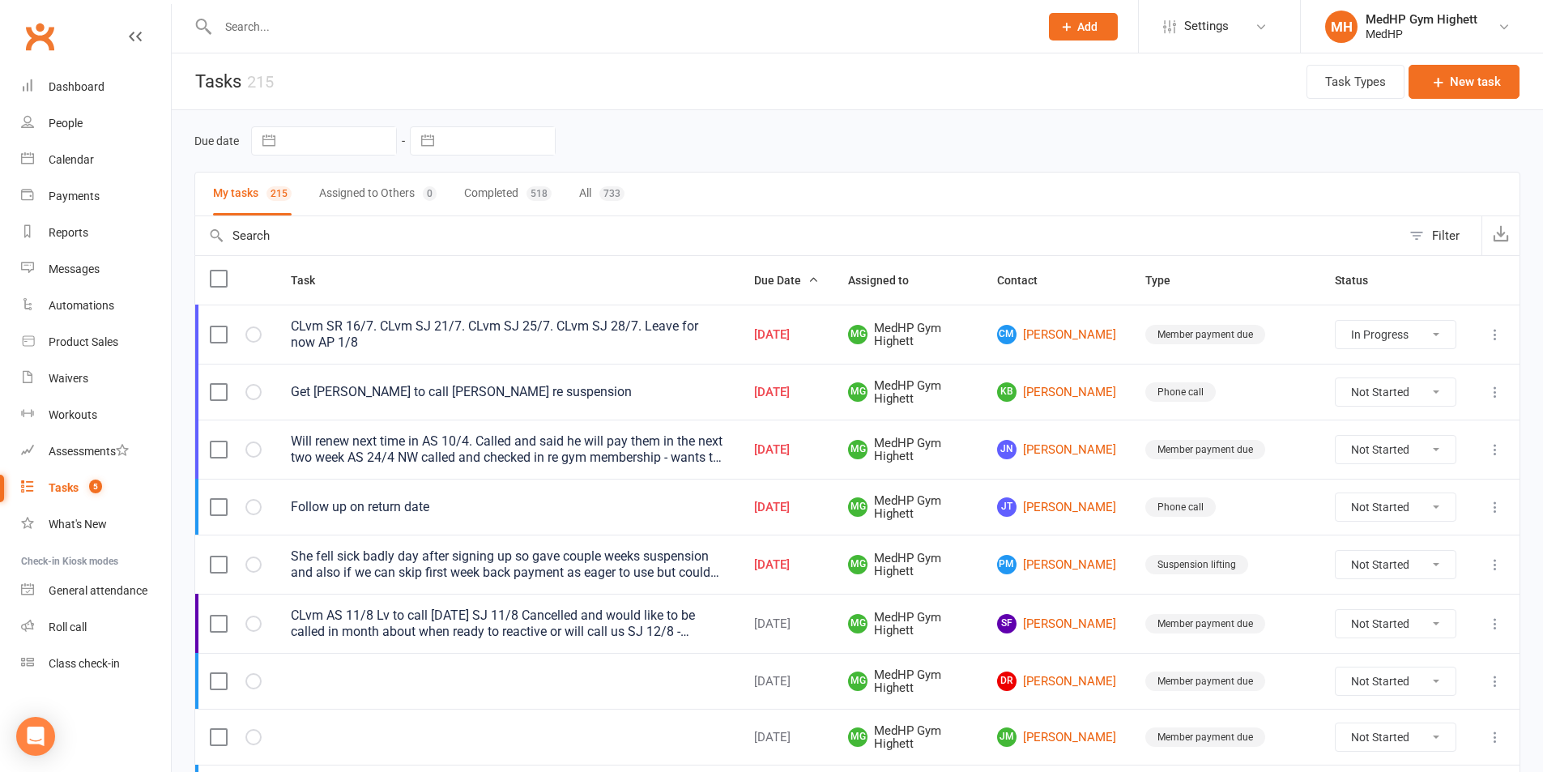
click at [322, 26] on input "text" at bounding box center [620, 26] width 815 height 23
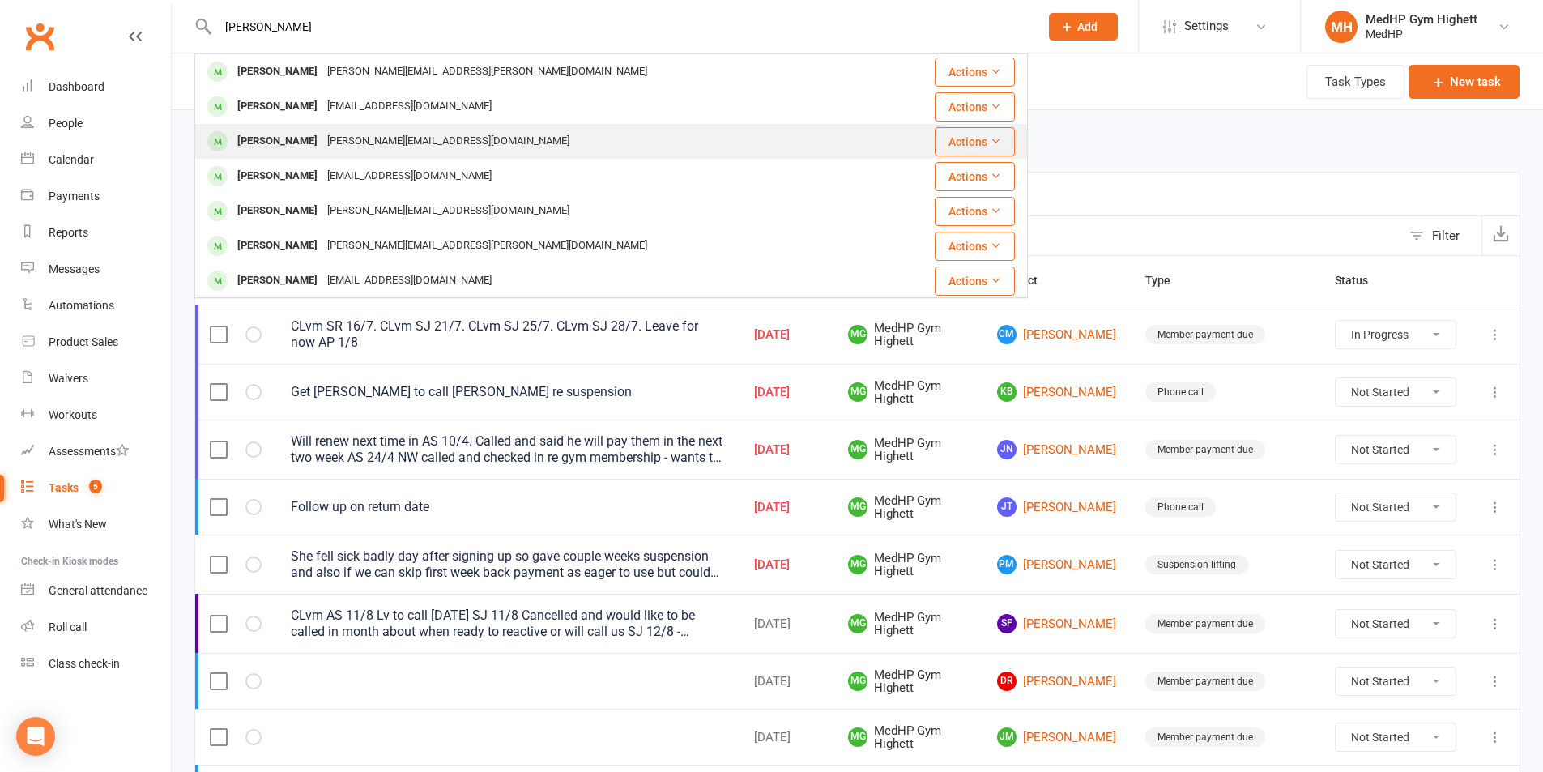
type input "[PERSON_NAME]"
click at [312, 149] on div "[PERSON_NAME]" at bounding box center [277, 141] width 90 height 23
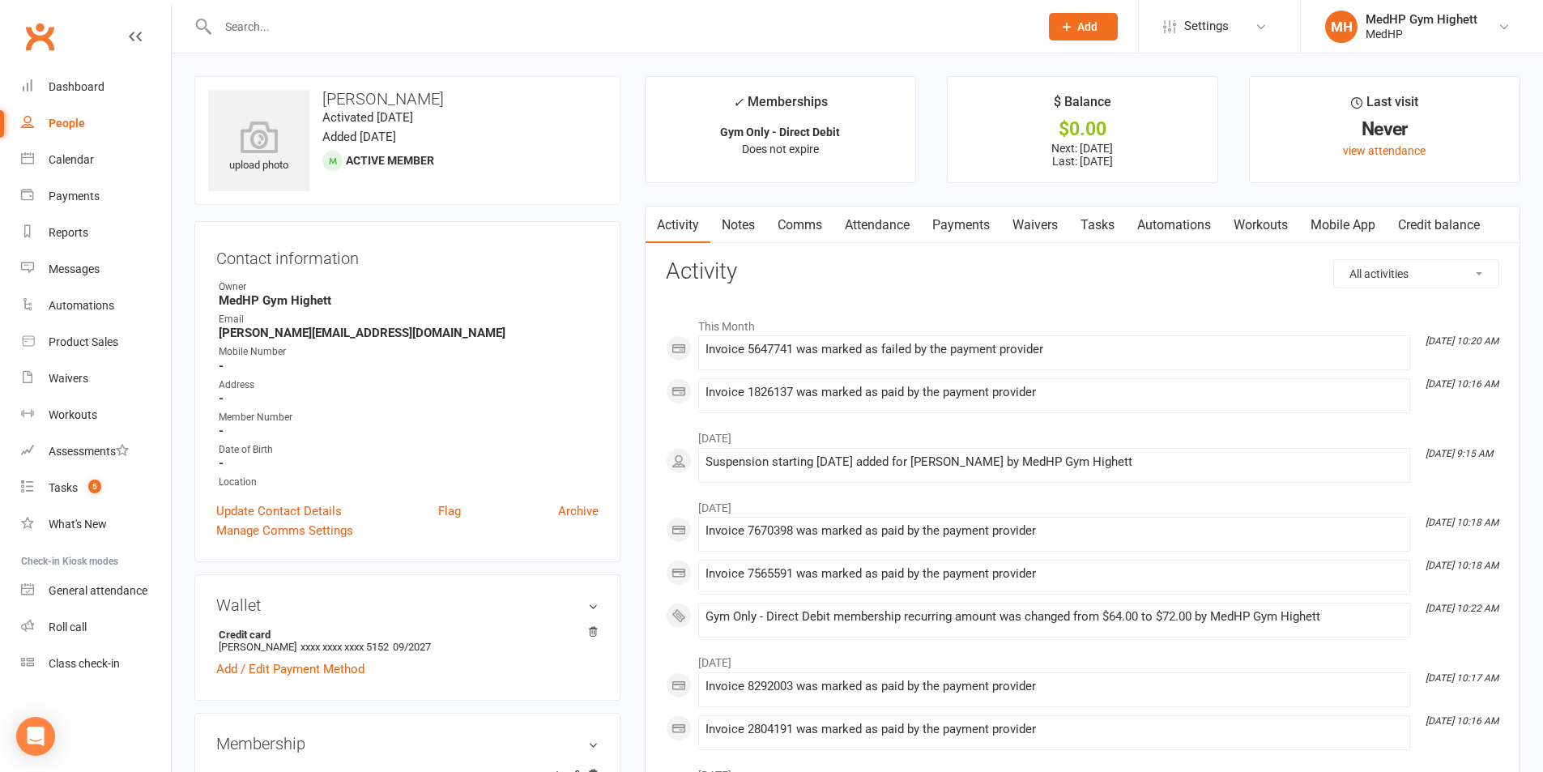
click at [966, 216] on link "Payments" at bounding box center [961, 225] width 80 height 37
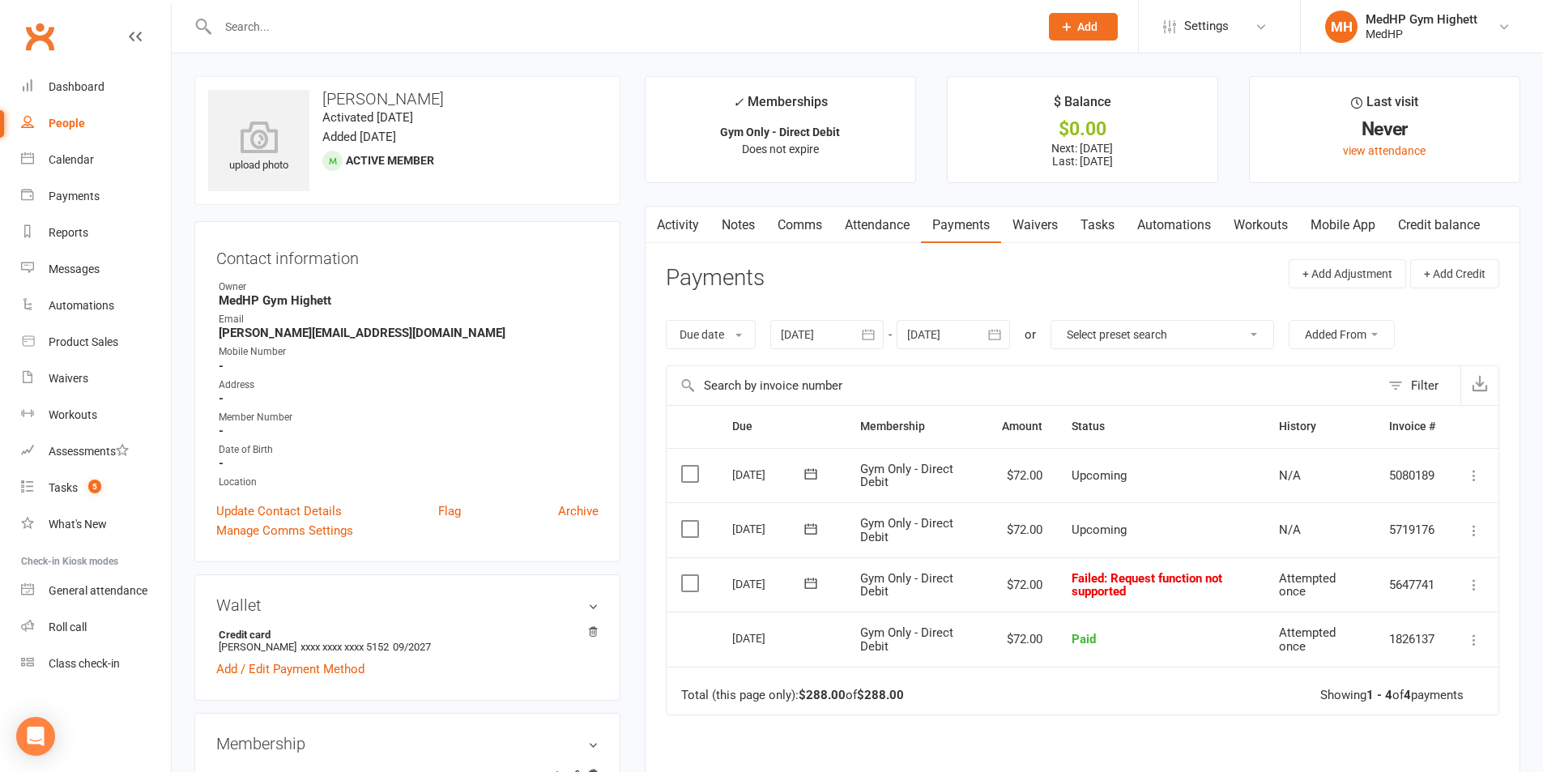
click at [1480, 587] on td "Mark as Paid (Cash) Mark as Paid (POS) Mark as Paid (Other) Skip Retry now More…" at bounding box center [1474, 584] width 49 height 55
click at [1478, 586] on icon at bounding box center [1474, 585] width 16 height 16
click at [1390, 740] on link "Retry now" at bounding box center [1403, 746] width 160 height 32
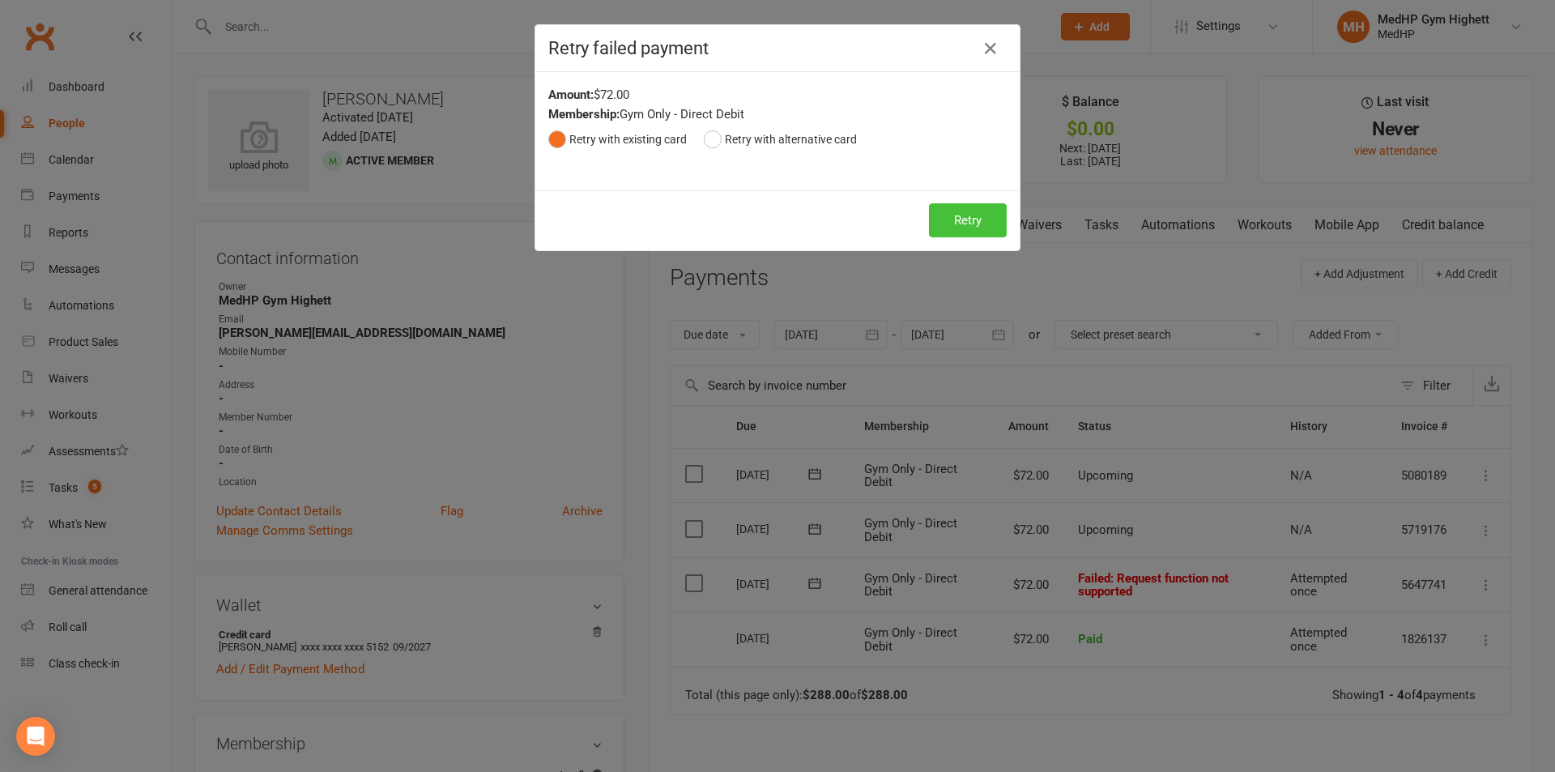
click at [969, 218] on button "Retry" at bounding box center [968, 220] width 78 height 34
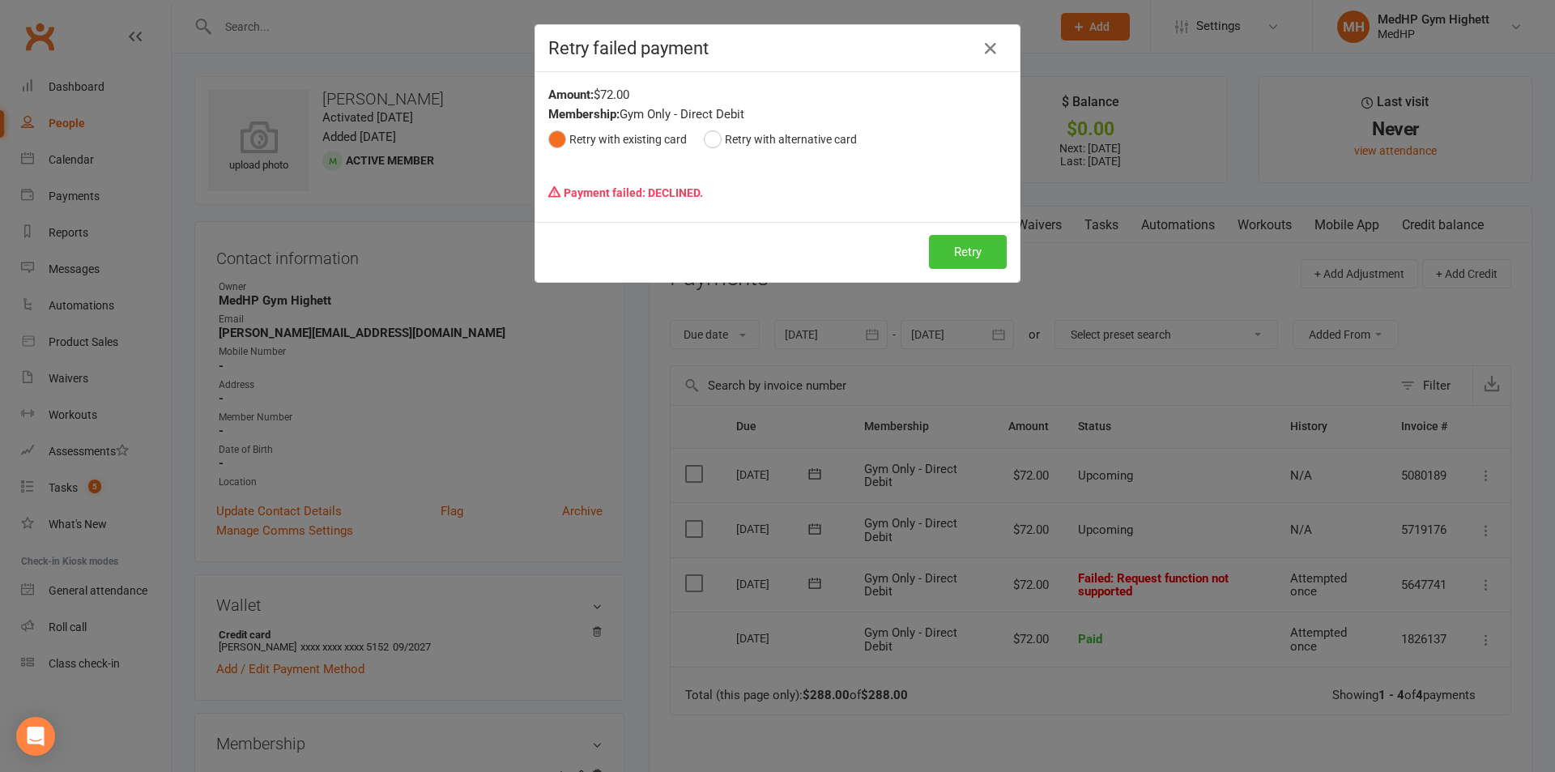
click at [999, 249] on button "Retry" at bounding box center [968, 252] width 78 height 34
click at [981, 52] on icon "button" at bounding box center [990, 48] width 19 height 19
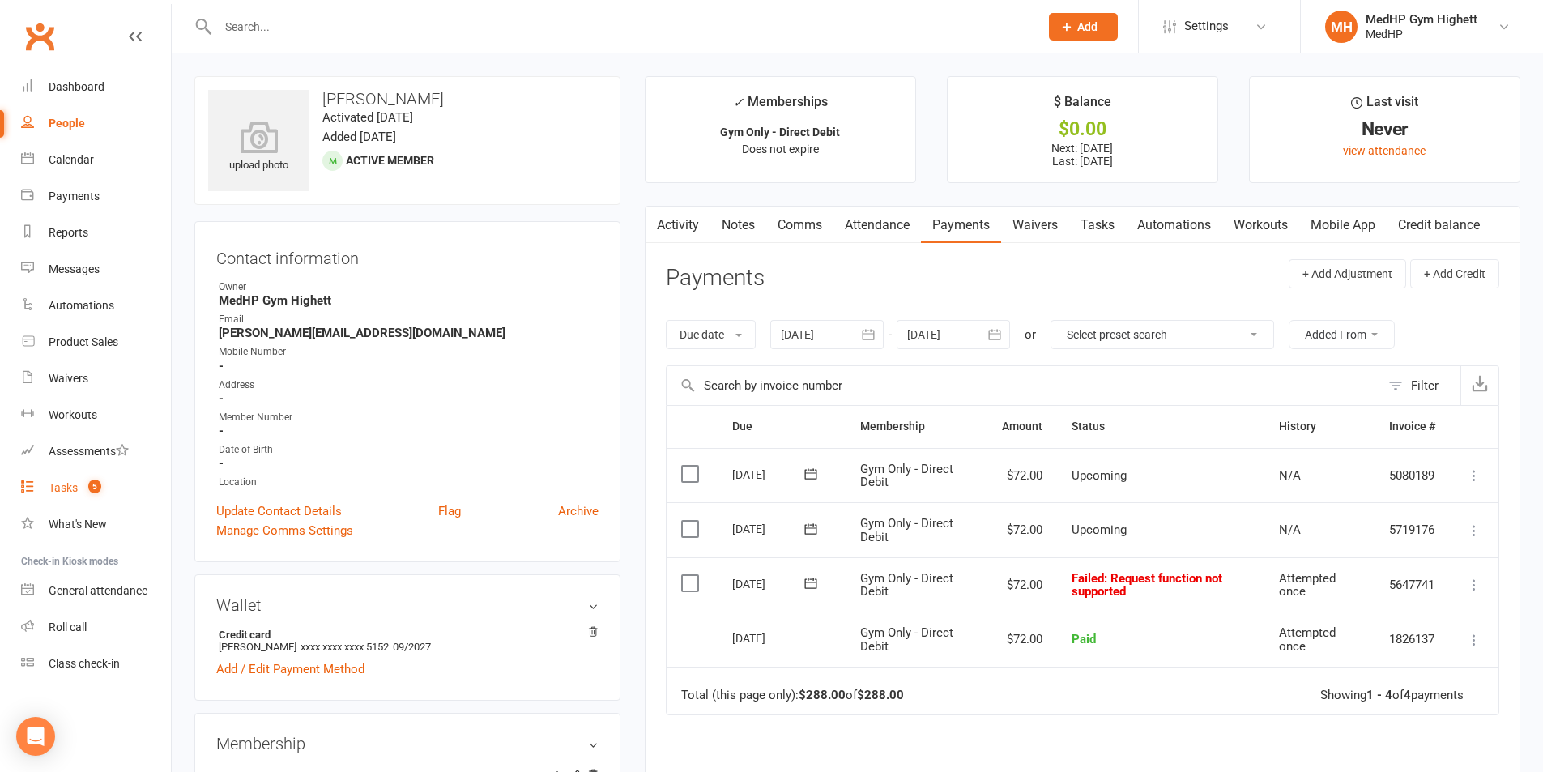
click at [60, 488] on div "Tasks" at bounding box center [63, 487] width 29 height 13
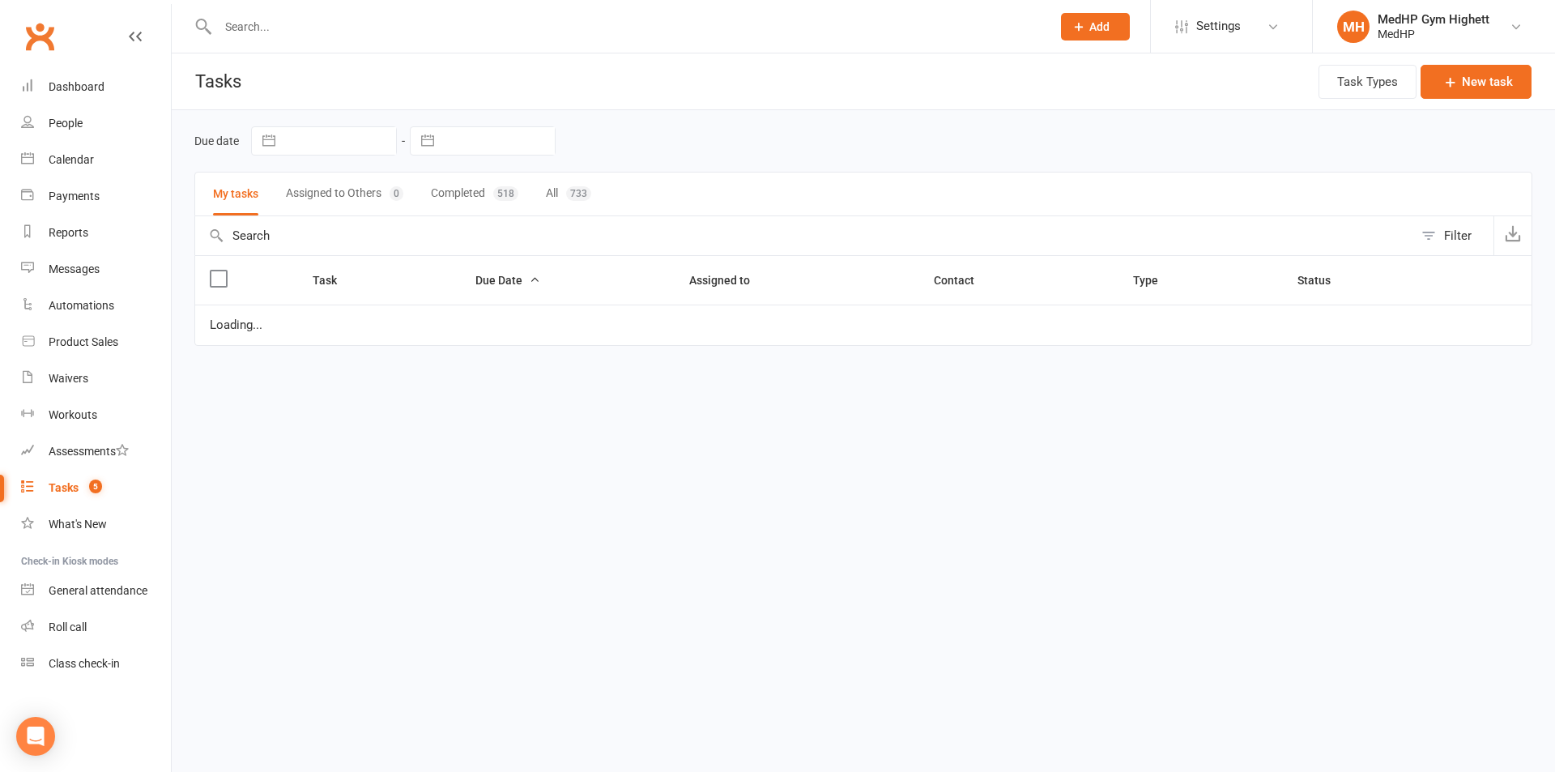
select select "started"
